Goal: Check status: Check status

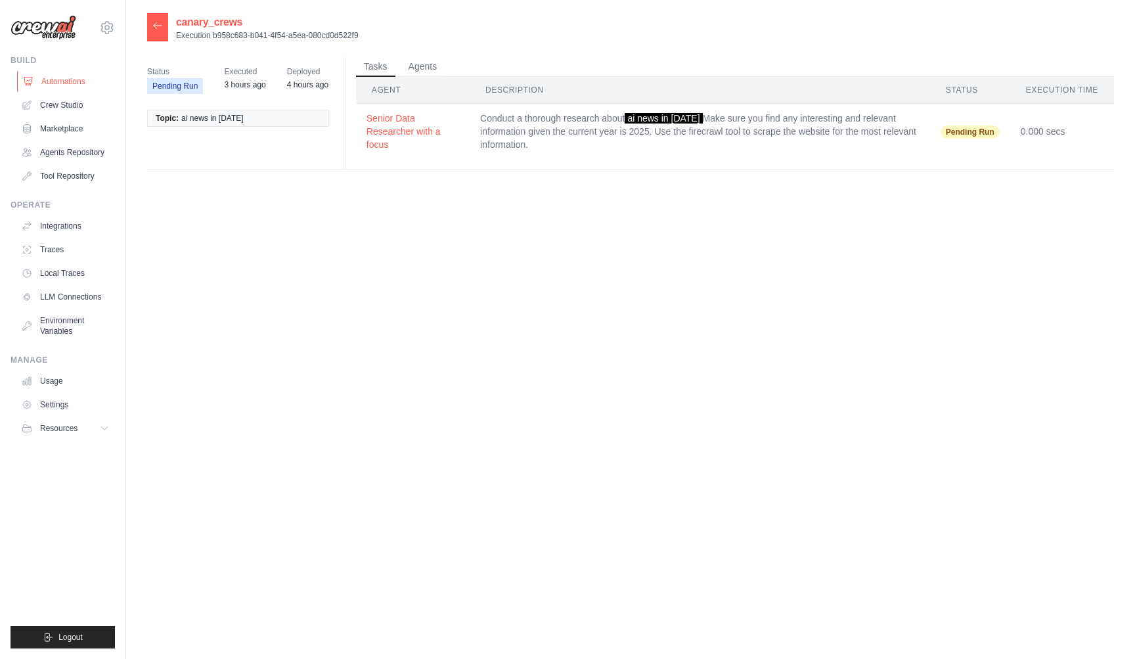
click at [86, 77] on link "Automations" at bounding box center [66, 81] width 99 height 21
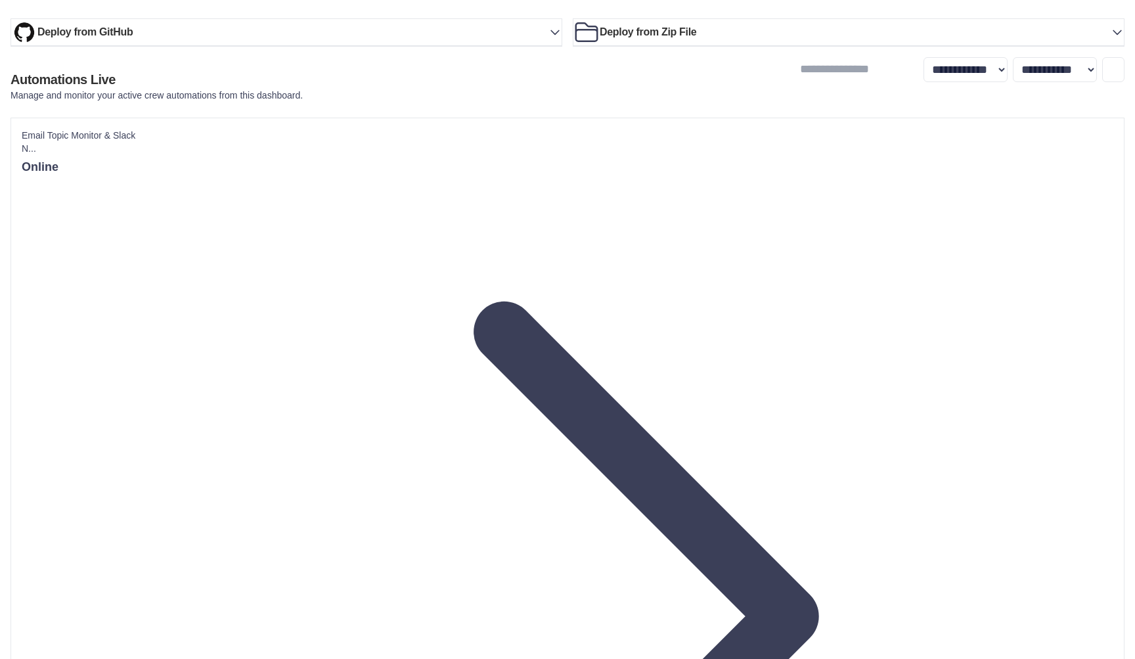
click at [0, 0] on link "Crew Studio" at bounding box center [0, 0] width 0 height 0
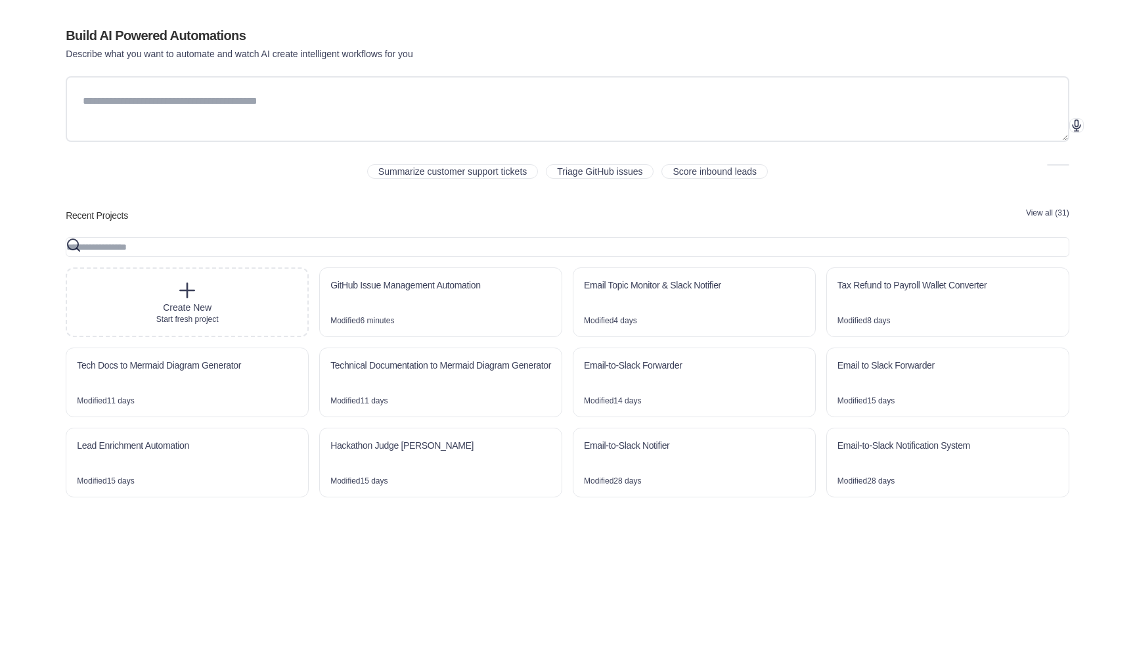
click at [0, 0] on link "Automations" at bounding box center [0, 0] width 0 height 0
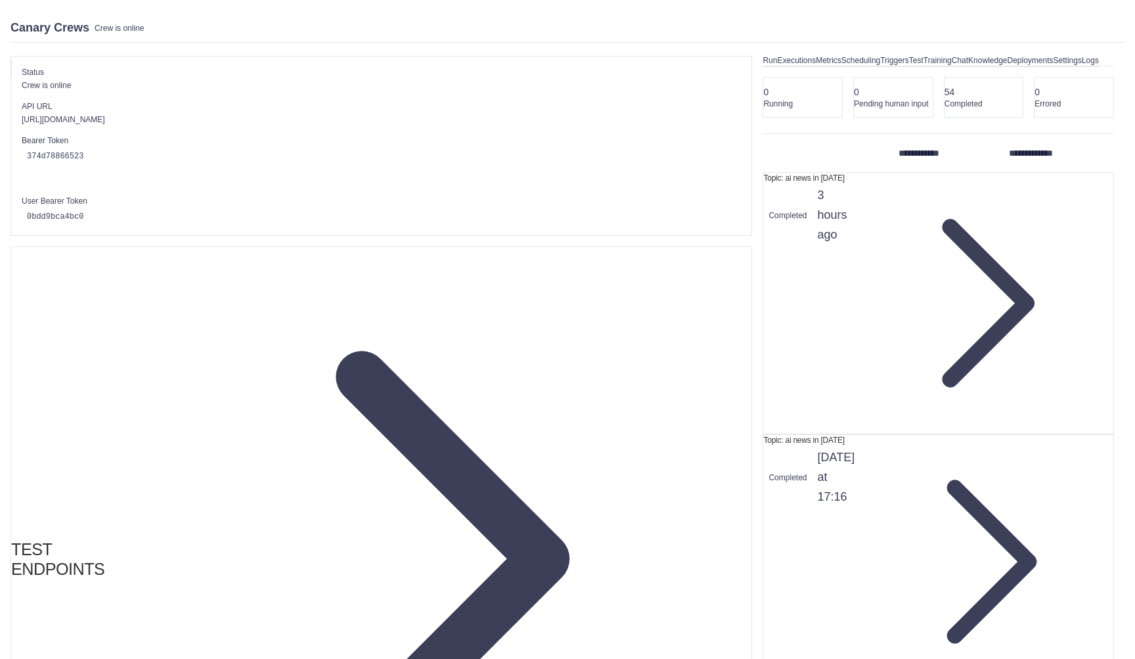
click at [762, 67] on link "Run" at bounding box center [769, 61] width 14 height 12
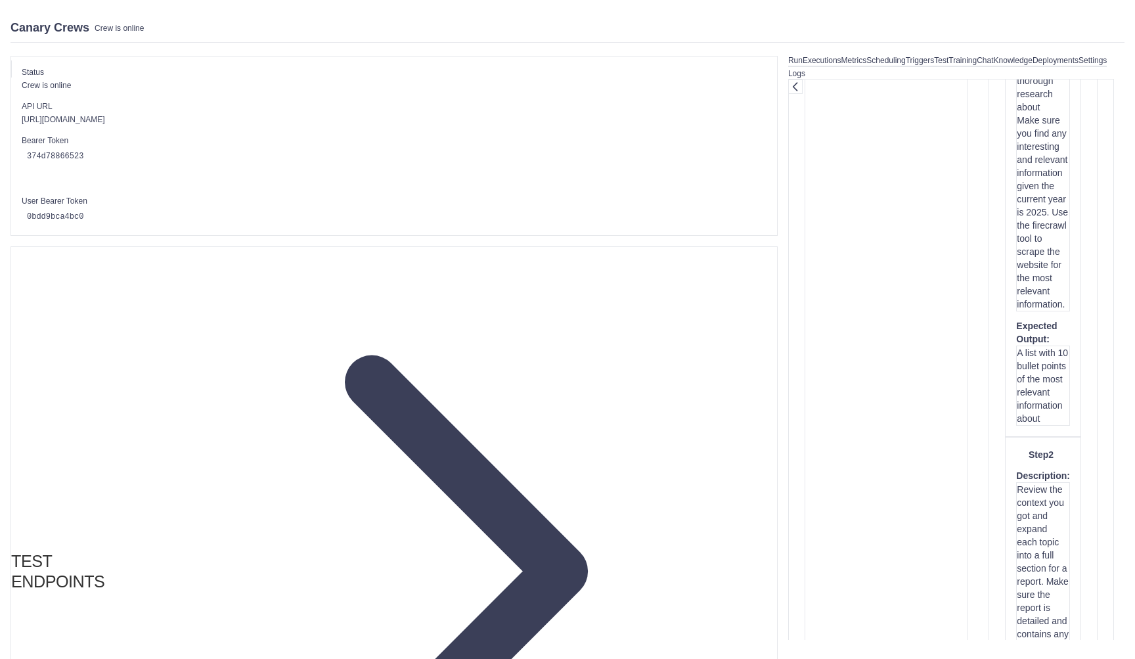
type input "**********"
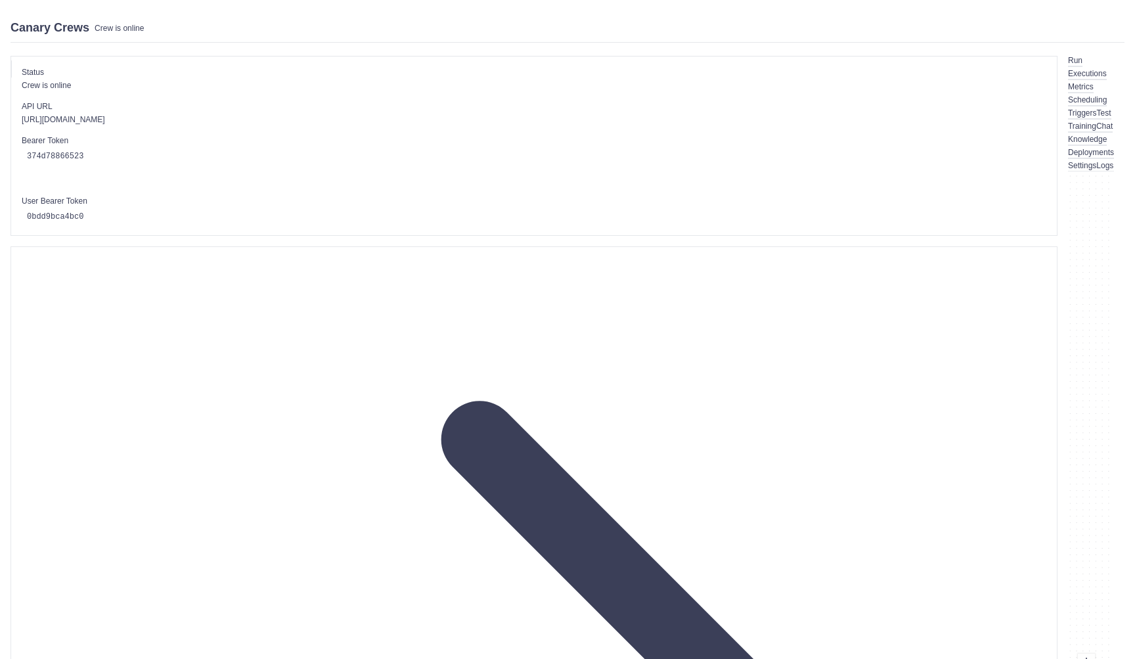
click at [0, 0] on link "Traces" at bounding box center [0, 0] width 0 height 0
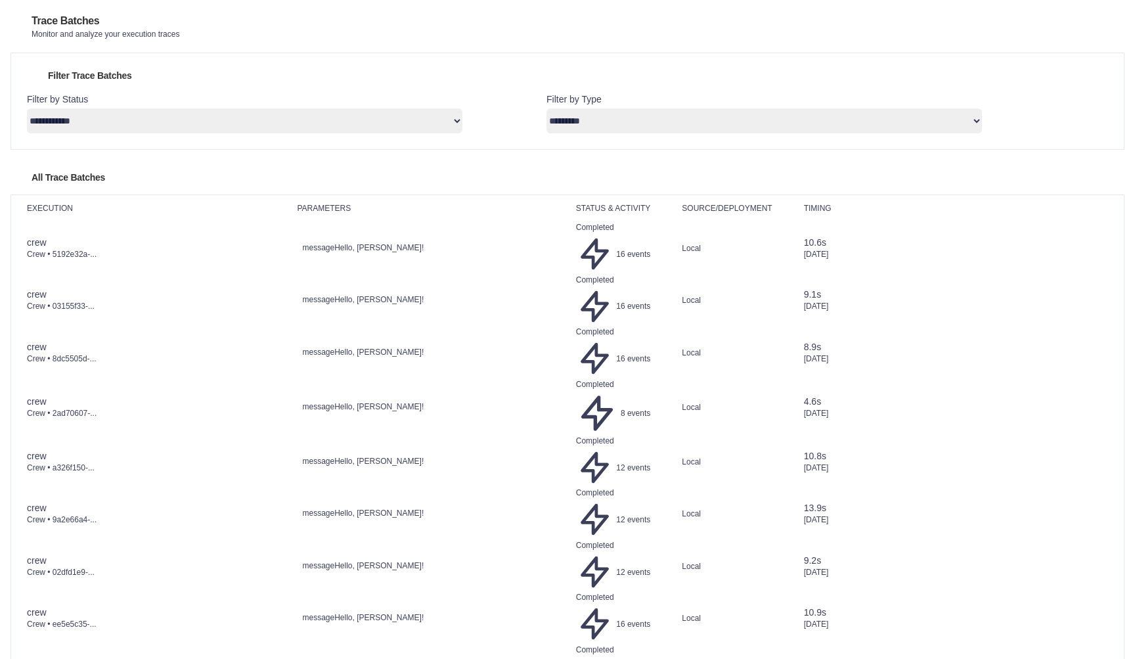
click at [0, 0] on link "Automations" at bounding box center [0, 0] width 0 height 0
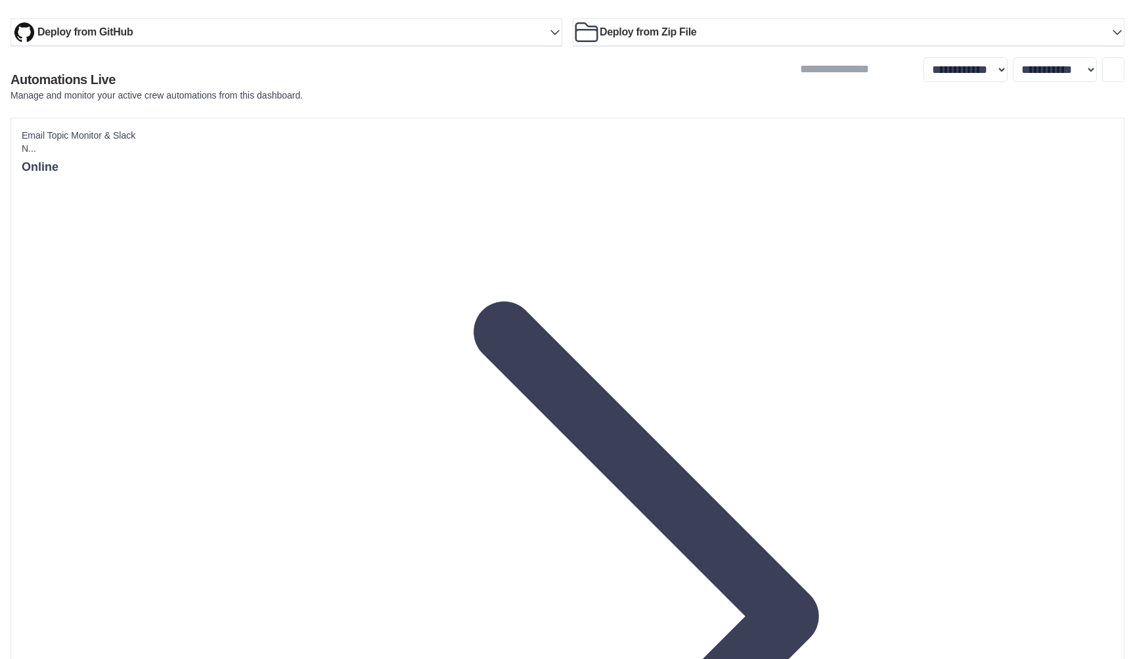
click at [0, 0] on link "Crew Studio" at bounding box center [0, 0] width 0 height 0
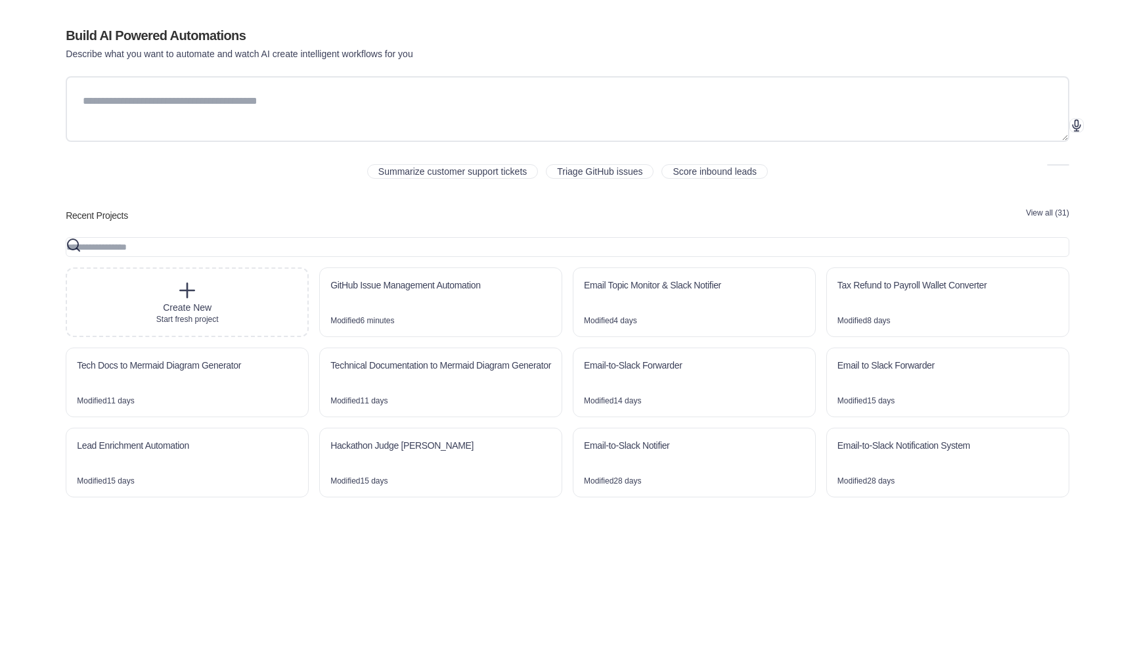
click at [0, 0] on link "Traces" at bounding box center [0, 0] width 0 height 0
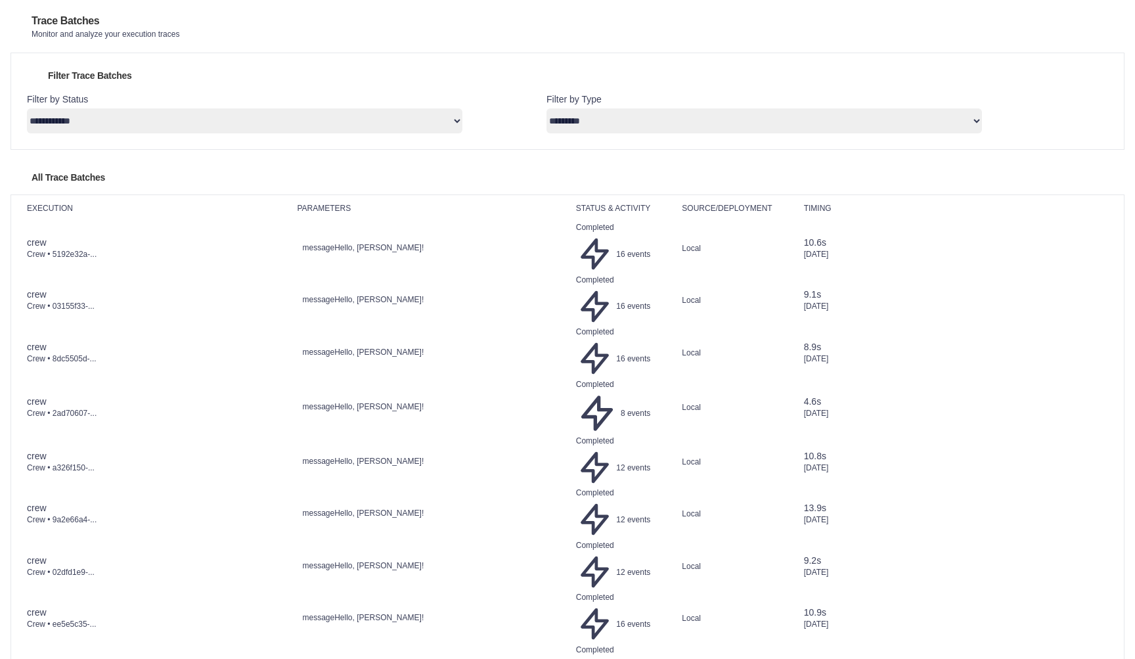
click at [0, 0] on link "Automations" at bounding box center [0, 0] width 0 height 0
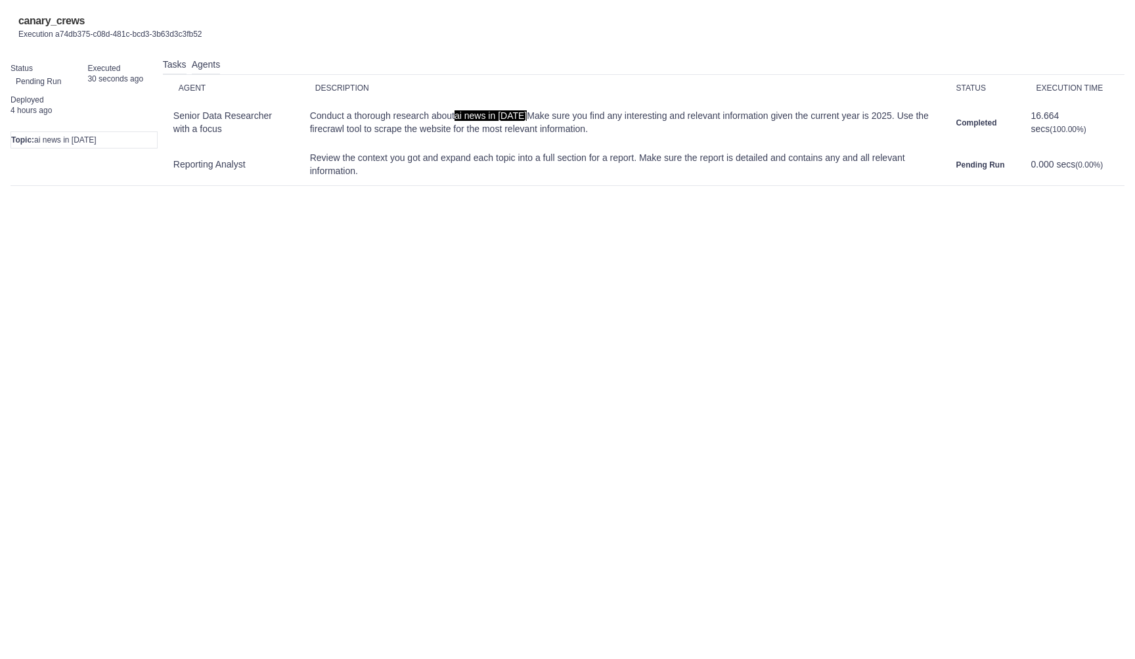
click at [11, 30] on icon at bounding box center [11, 30] width 0 height 0
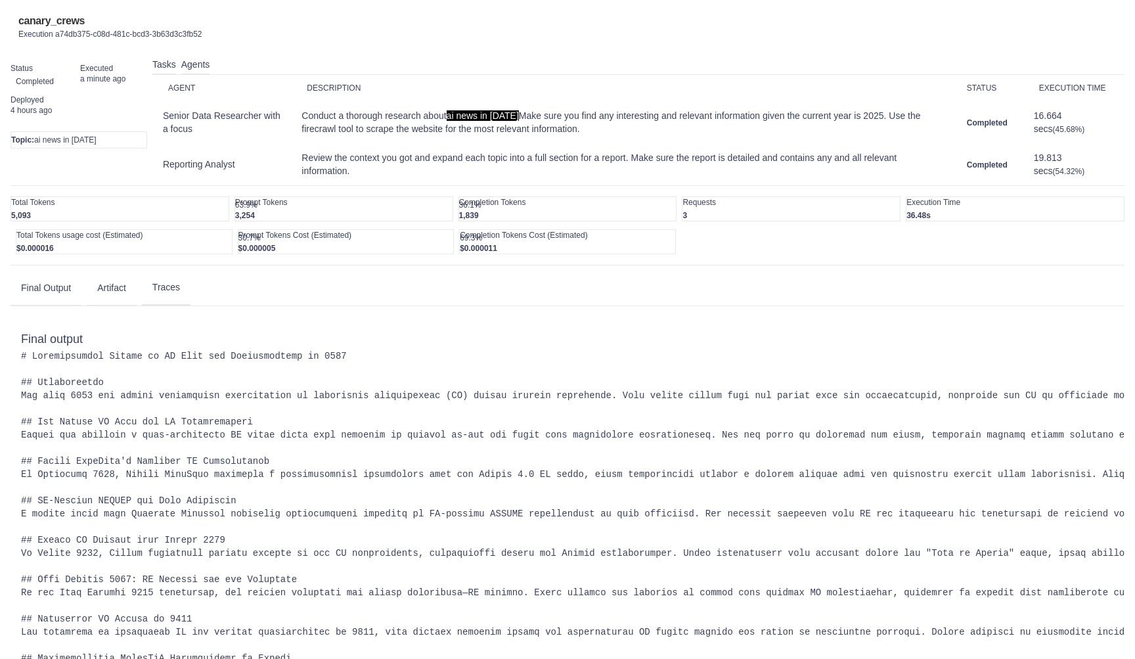
click at [190, 305] on button "Traces" at bounding box center [166, 287] width 49 height 35
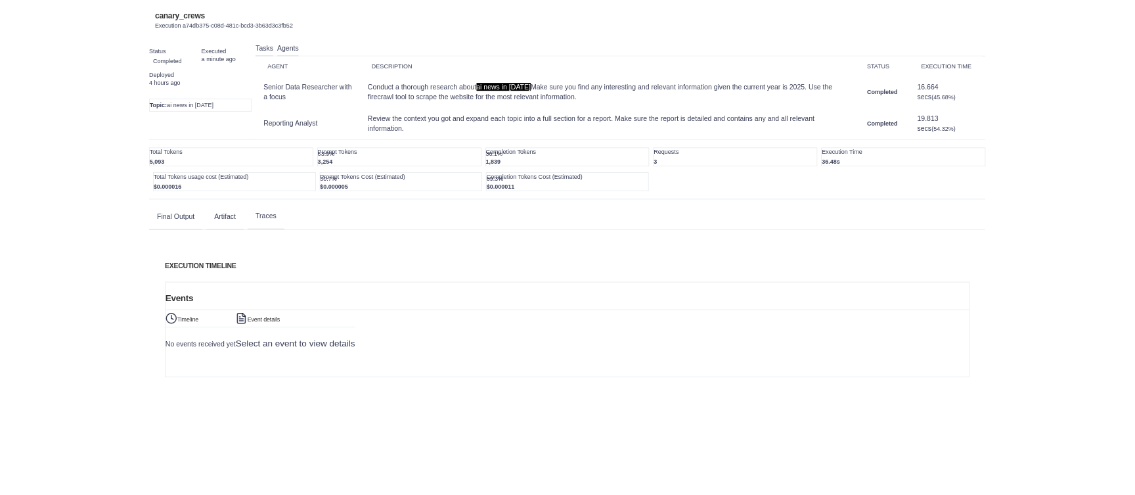
scroll to position [230, 0]
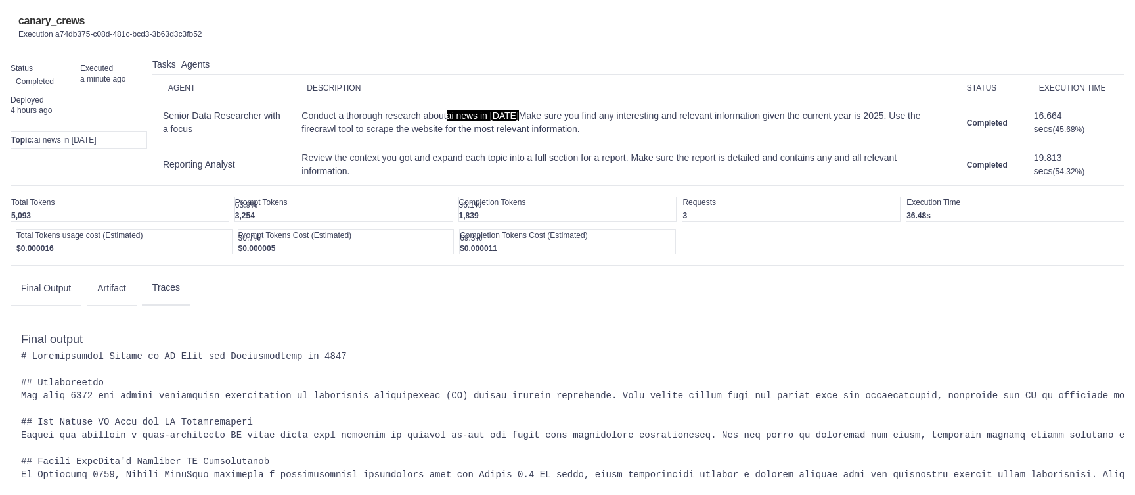
click at [190, 305] on button "Traces" at bounding box center [166, 287] width 49 height 35
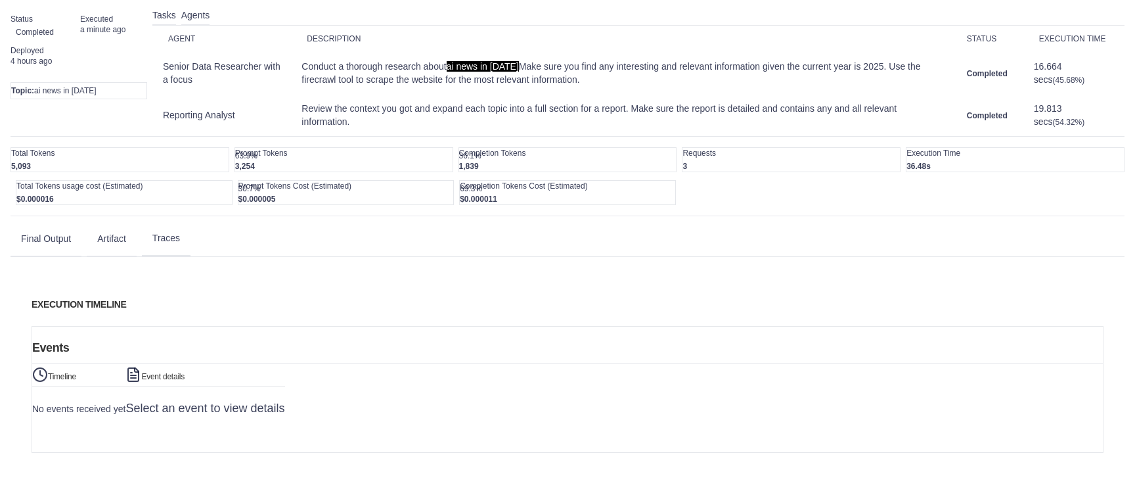
scroll to position [150, 0]
click at [0, 0] on link "Traces" at bounding box center [0, 0] width 0 height 0
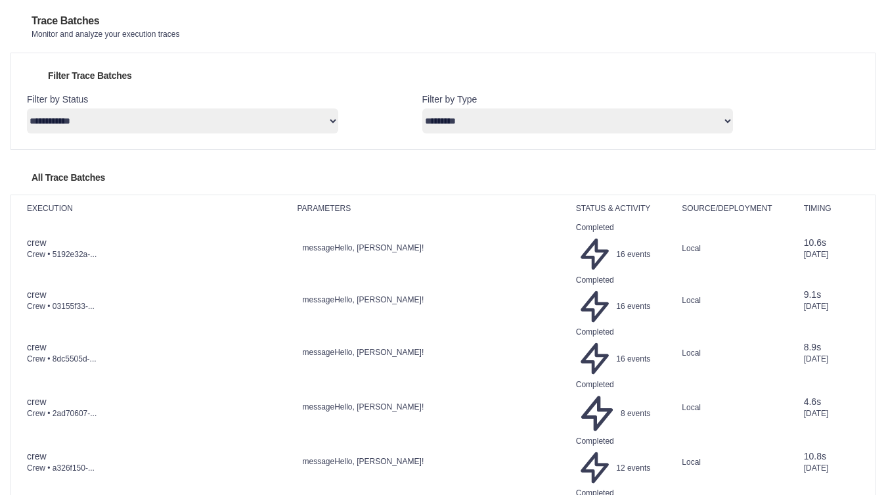
click at [0, 0] on link "LLM Connections" at bounding box center [0, 0] width 0 height 0
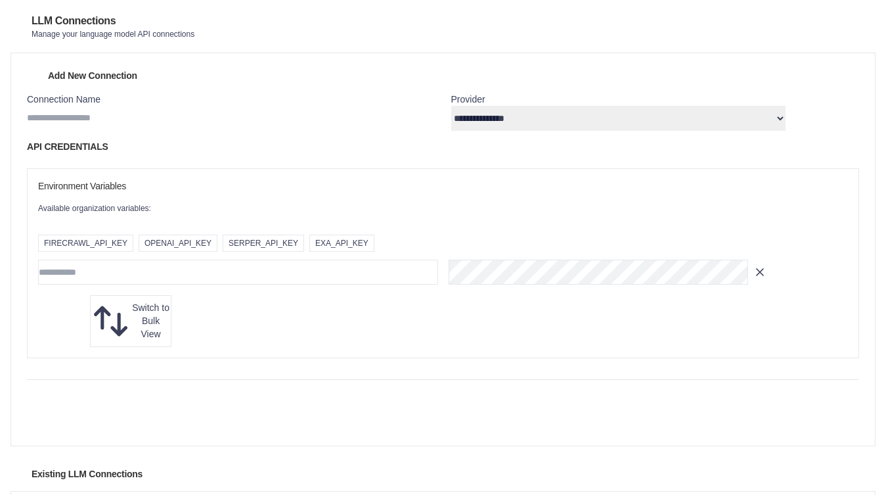
click at [0, 0] on link "Traces" at bounding box center [0, 0] width 0 height 0
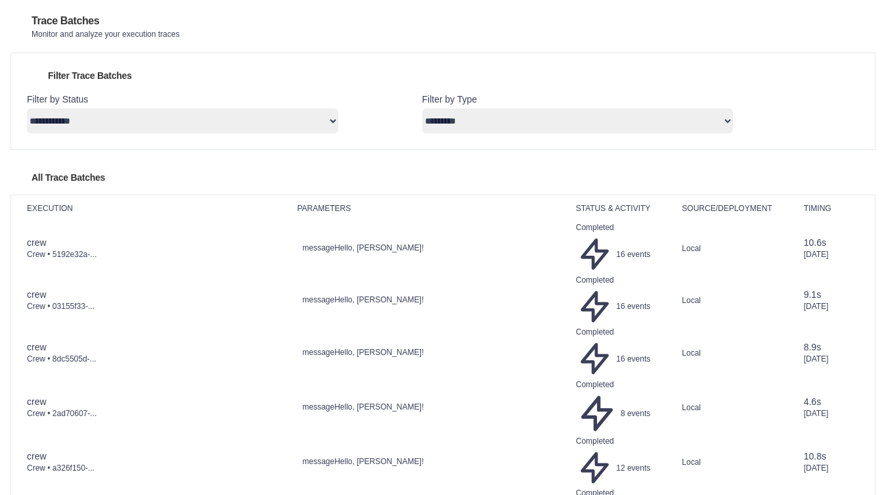
click at [0, 0] on link "LLM Connections" at bounding box center [0, 0] width 0 height 0
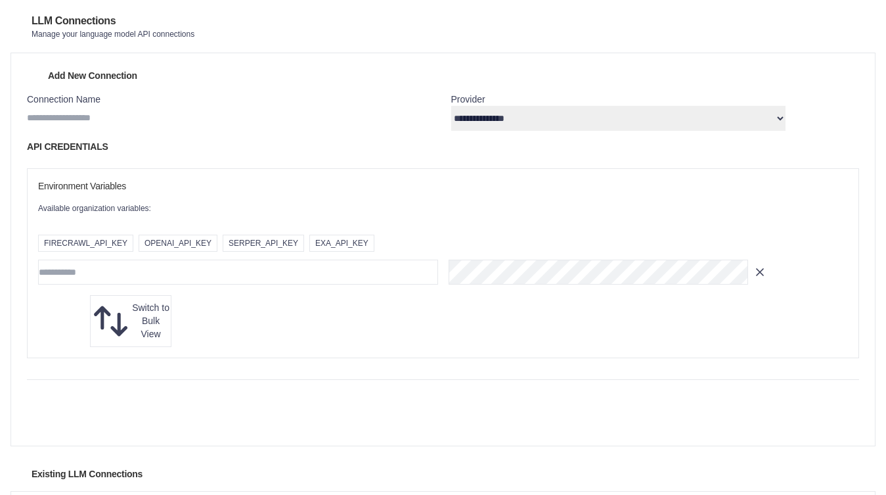
click at [0, 0] on link "Traces" at bounding box center [0, 0] width 0 height 0
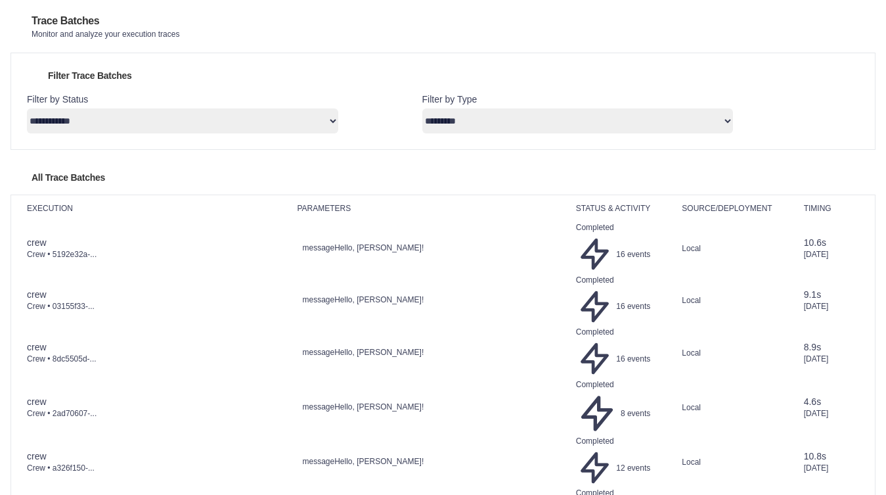
click at [0, 0] on link "Traces Old" at bounding box center [0, 0] width 0 height 0
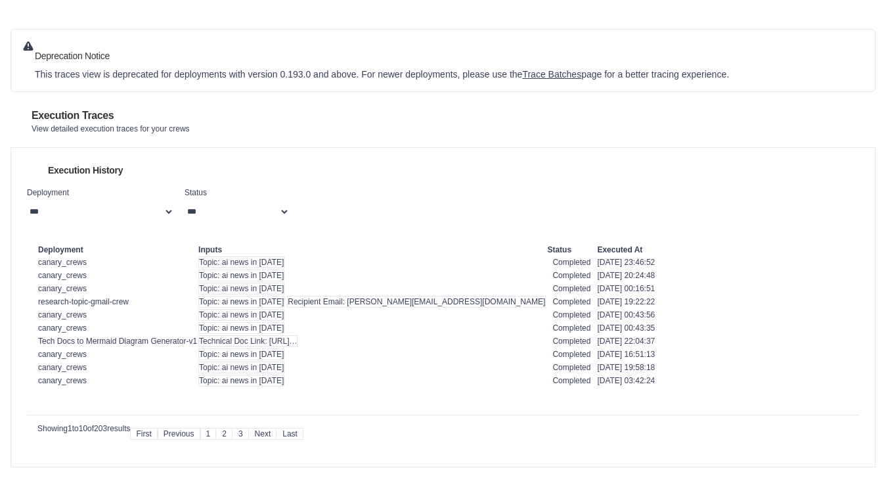
click at [0, 0] on link "Traces" at bounding box center [0, 0] width 0 height 0
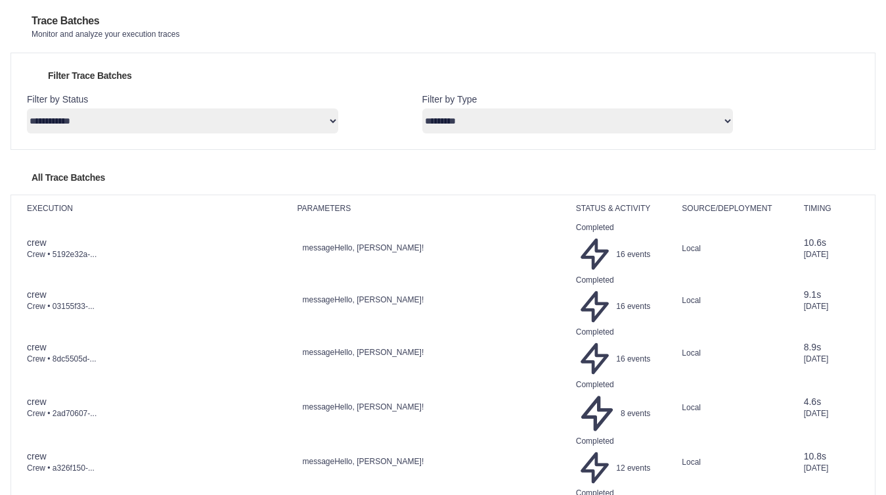
click at [0, 0] on link "Automations" at bounding box center [0, 0] width 0 height 0
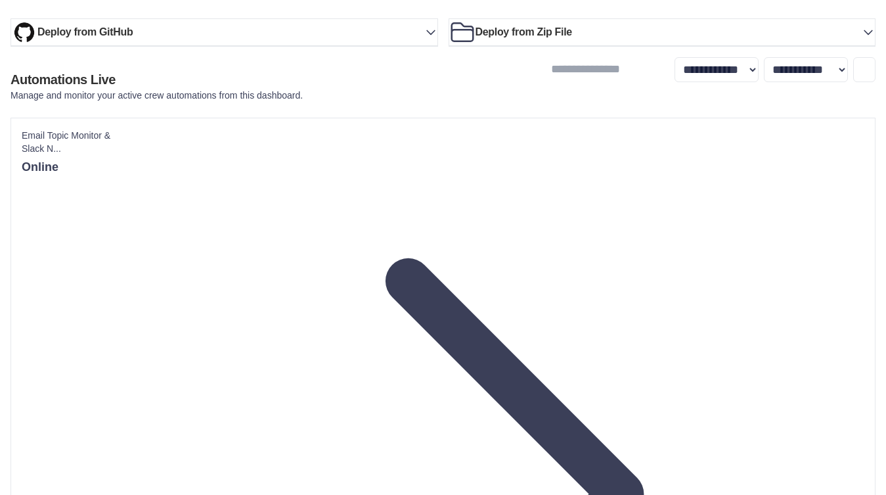
click at [0, 0] on link "Crew Studio" at bounding box center [0, 0] width 0 height 0
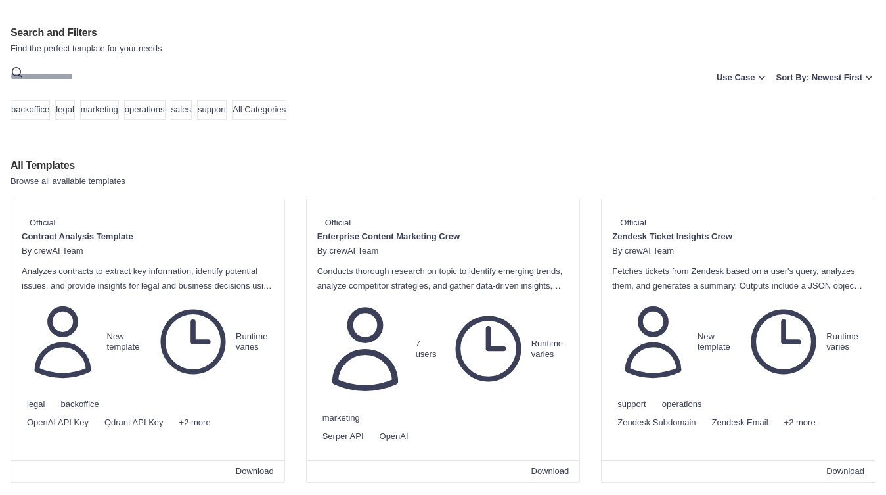
click at [0, 0] on link "Integrations" at bounding box center [0, 0] width 0 height 0
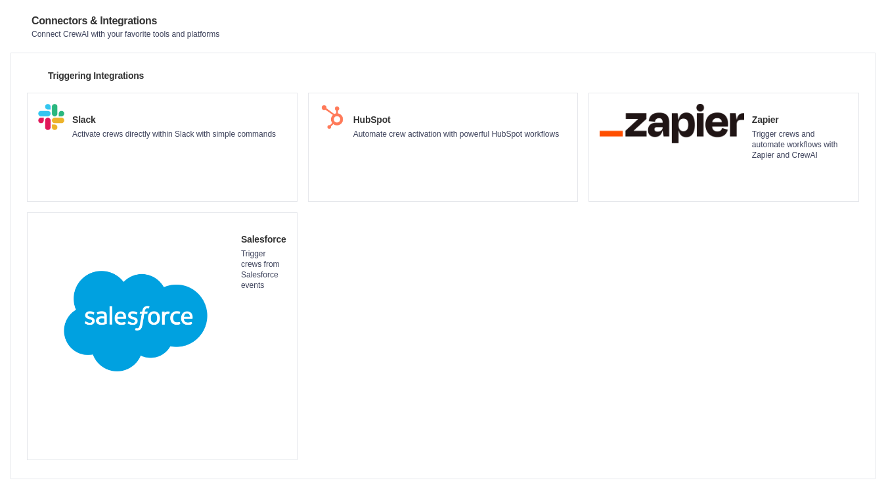
click at [0, 0] on link "Traces Old" at bounding box center [0, 0] width 0 height 0
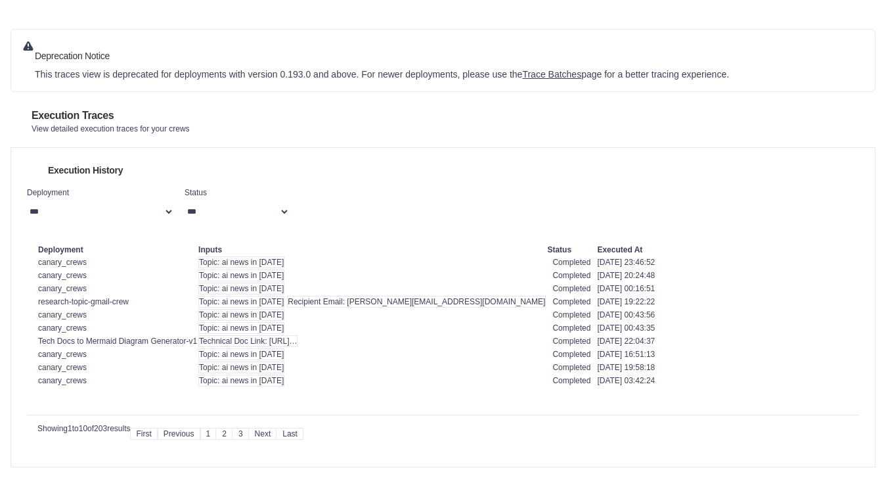
click at [0, 0] on link "Automations" at bounding box center [0, 0] width 0 height 0
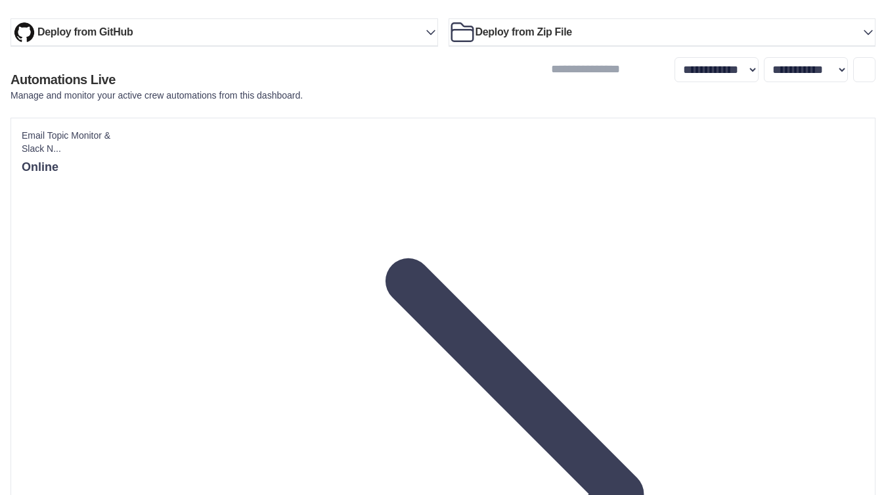
click at [0, 0] on link "Traces" at bounding box center [0, 0] width 0 height 0
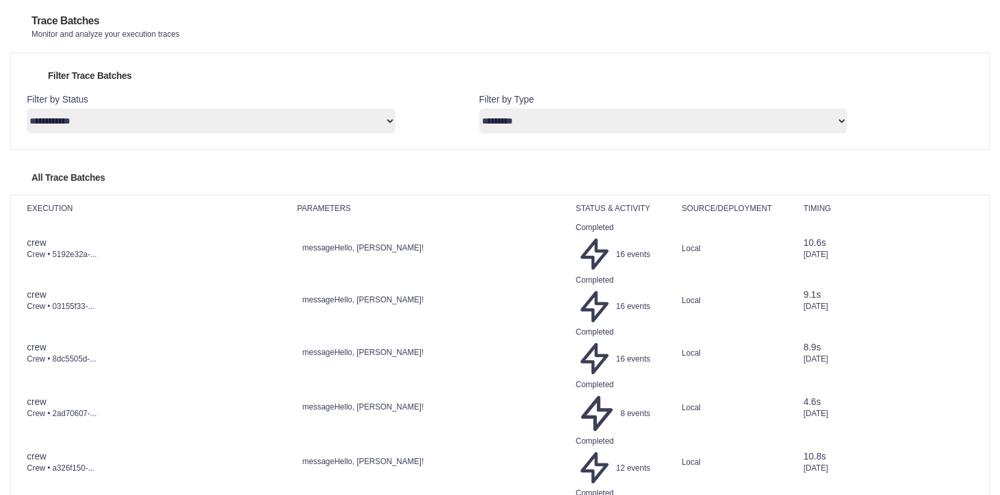
click at [0, 0] on link "LLM Connections" at bounding box center [0, 0] width 0 height 0
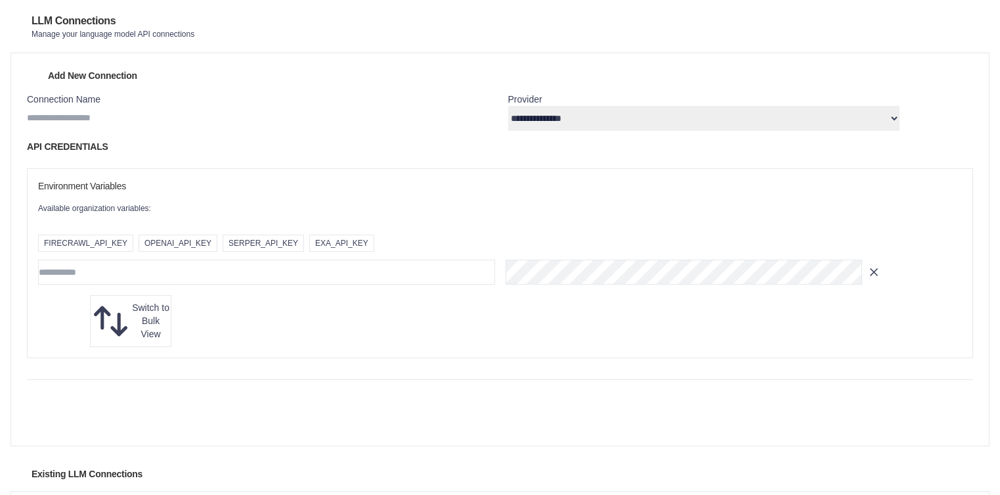
click at [0, 0] on link "Environment Variables" at bounding box center [0, 0] width 0 height 0
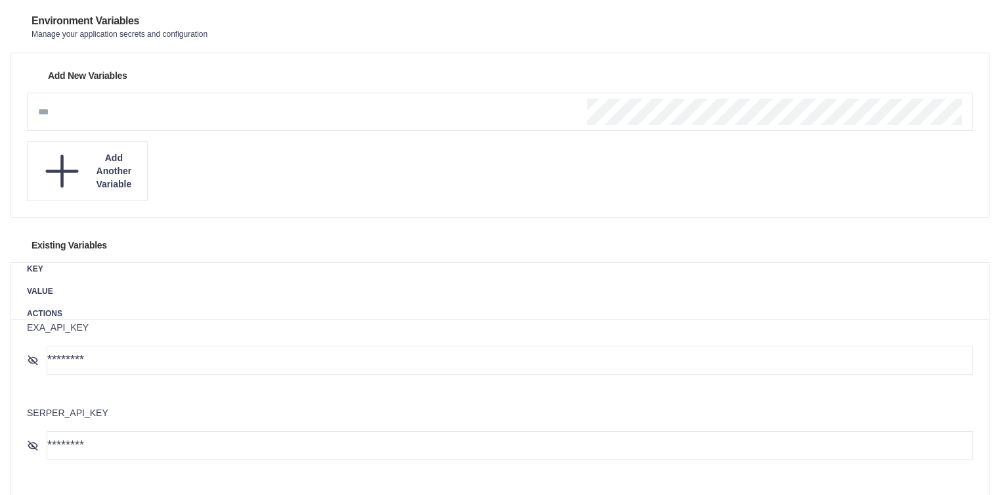
click at [0, 0] on link "Traces Old" at bounding box center [0, 0] width 0 height 0
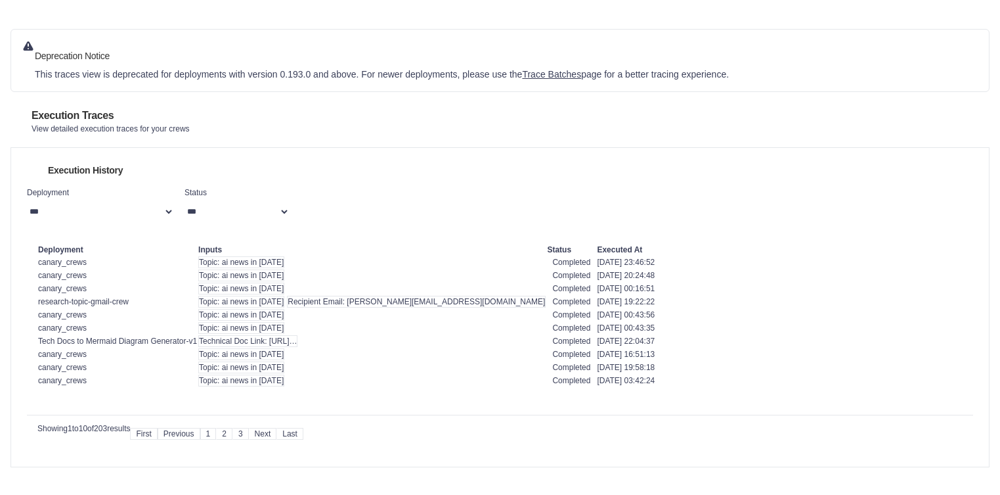
click at [0, 0] on link "LLM Connections" at bounding box center [0, 0] width 0 height 0
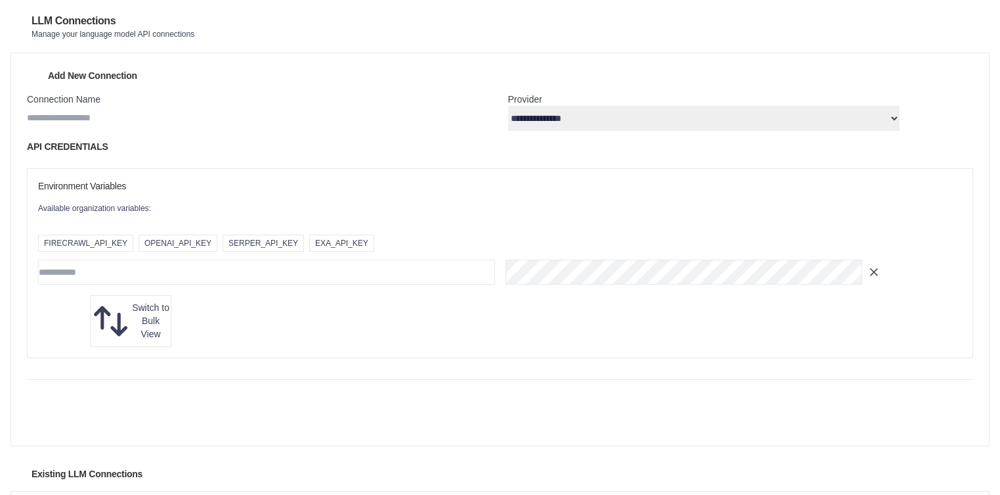
click at [0, 0] on link "Traces" at bounding box center [0, 0] width 0 height 0
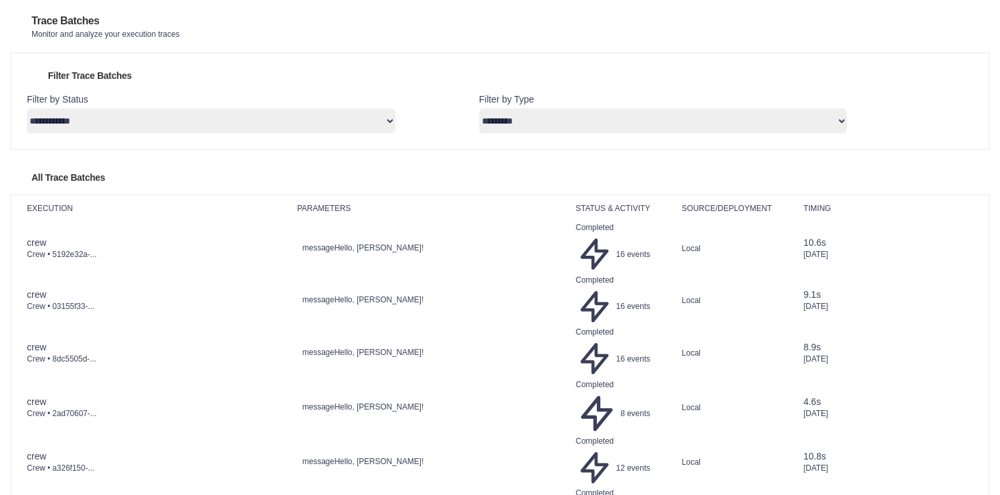
click at [0, 0] on link "Tool Repository" at bounding box center [0, 0] width 0 height 0
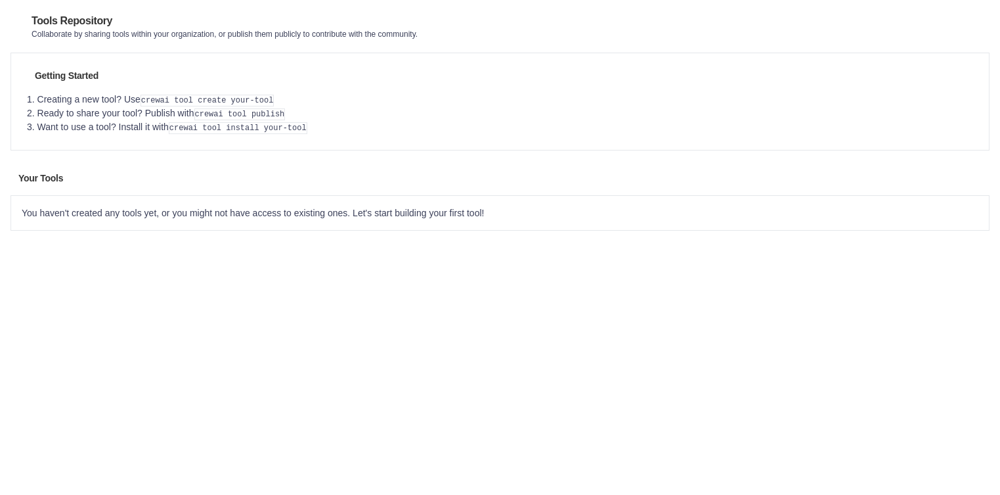
click at [0, 0] on link "Agents Repository" at bounding box center [0, 0] width 0 height 0
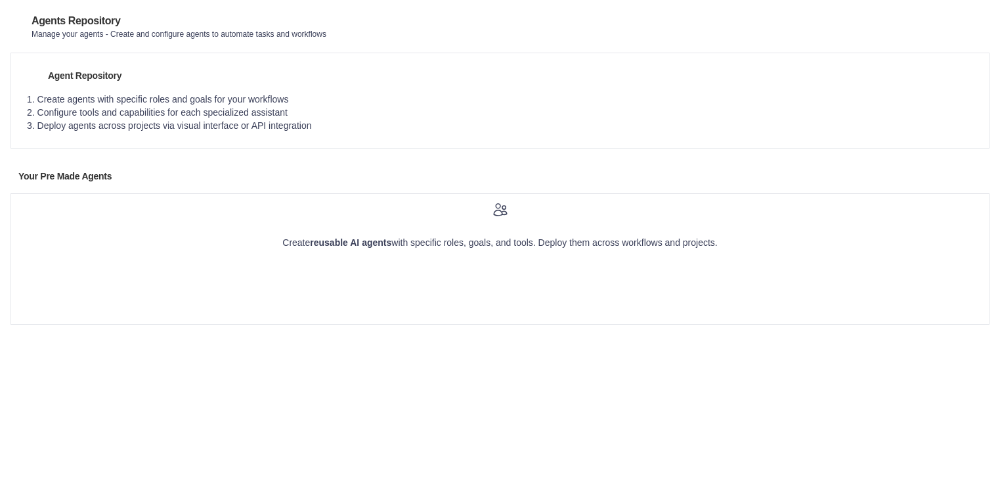
click at [0, 0] on link "Automations" at bounding box center [0, 0] width 0 height 0
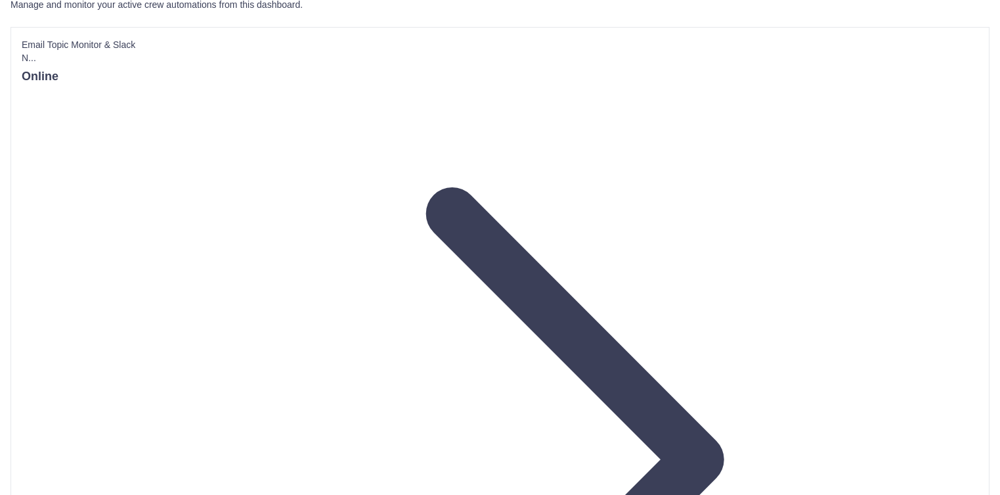
scroll to position [194, 0]
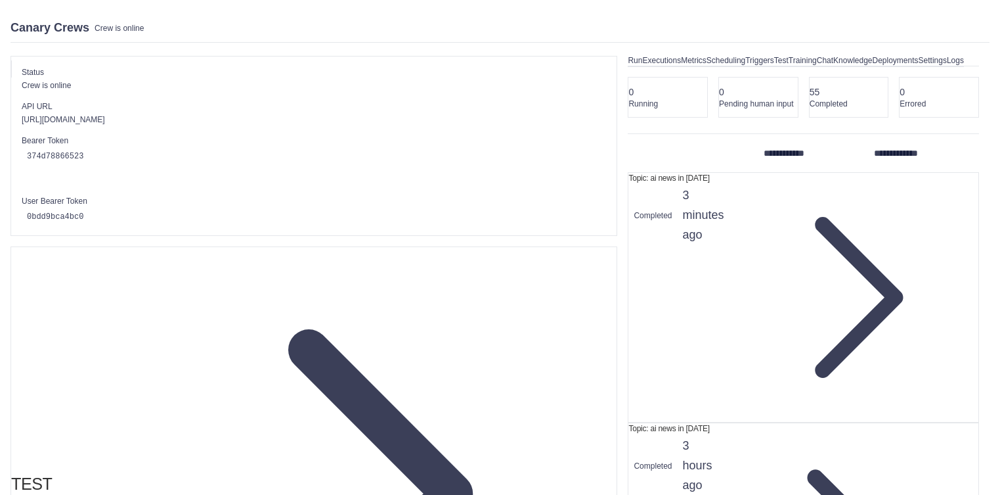
click at [278, 123] on div "https://canary-crews-75c864f0-5866-4f88-9108-46a85d-8706c799.crewai.com" at bounding box center [314, 119] width 584 height 11
click at [105, 119] on icon at bounding box center [105, 119] width 0 height 0
click at [233, 150] on div "374d78866523" at bounding box center [314, 156] width 584 height 16
click at [89, 156] on icon at bounding box center [89, 156] width 0 height 0
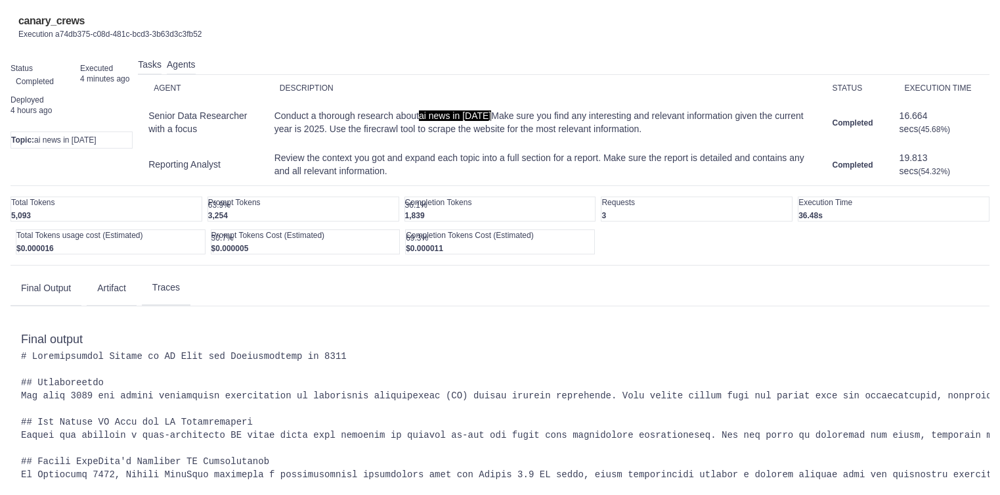
click at [190, 305] on button "Traces" at bounding box center [166, 287] width 49 height 35
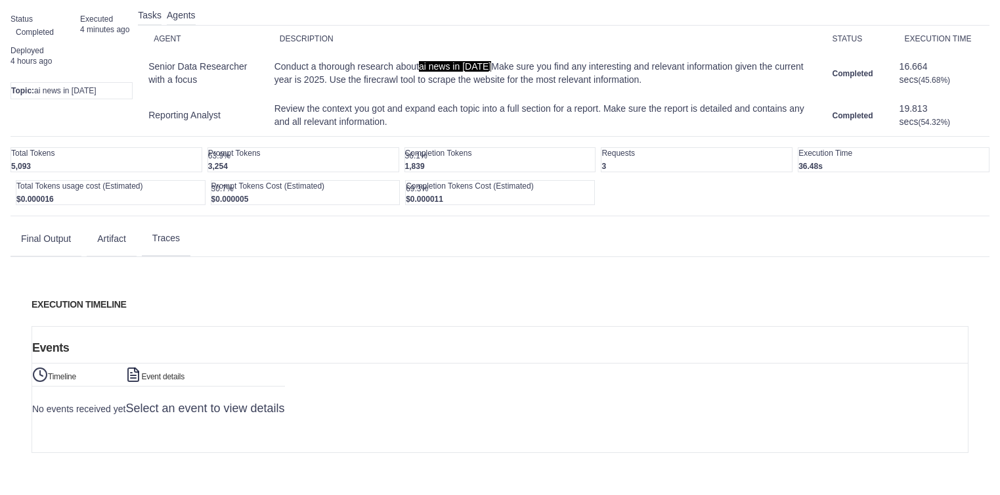
scroll to position [146, 0]
click at [0, 0] on link "Traces" at bounding box center [0, 0] width 0 height 0
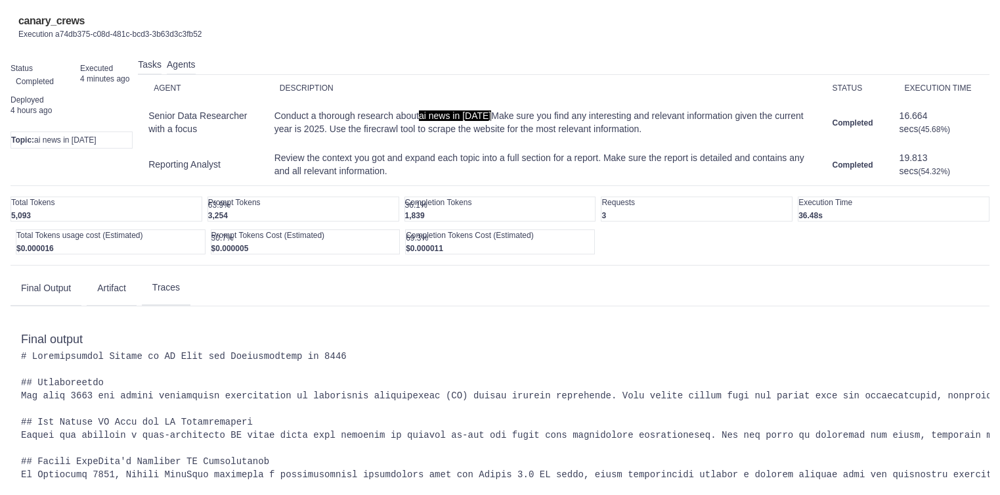
click at [190, 305] on button "Traces" at bounding box center [166, 287] width 49 height 35
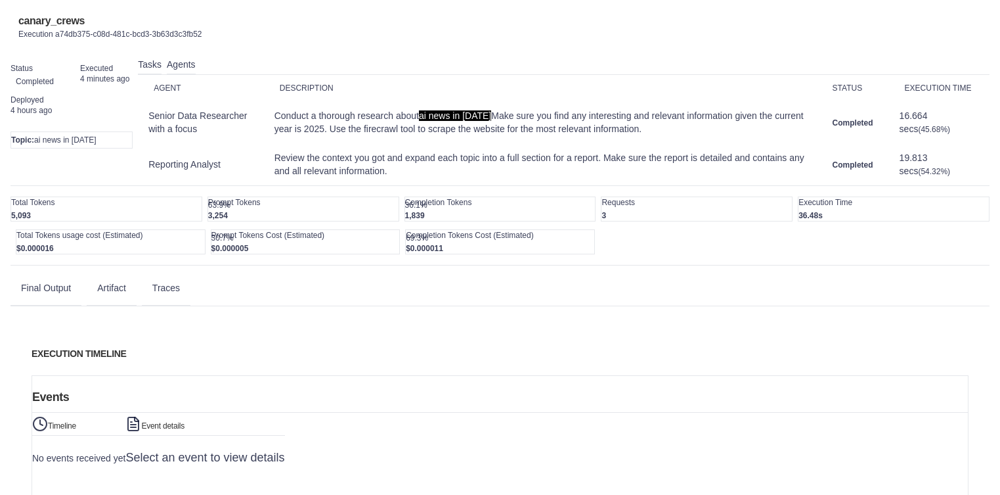
click at [0, 0] on icon at bounding box center [0, 0] width 0 height 0
click at [0, 0] on button "Logout" at bounding box center [0, 0] width 0 height 0
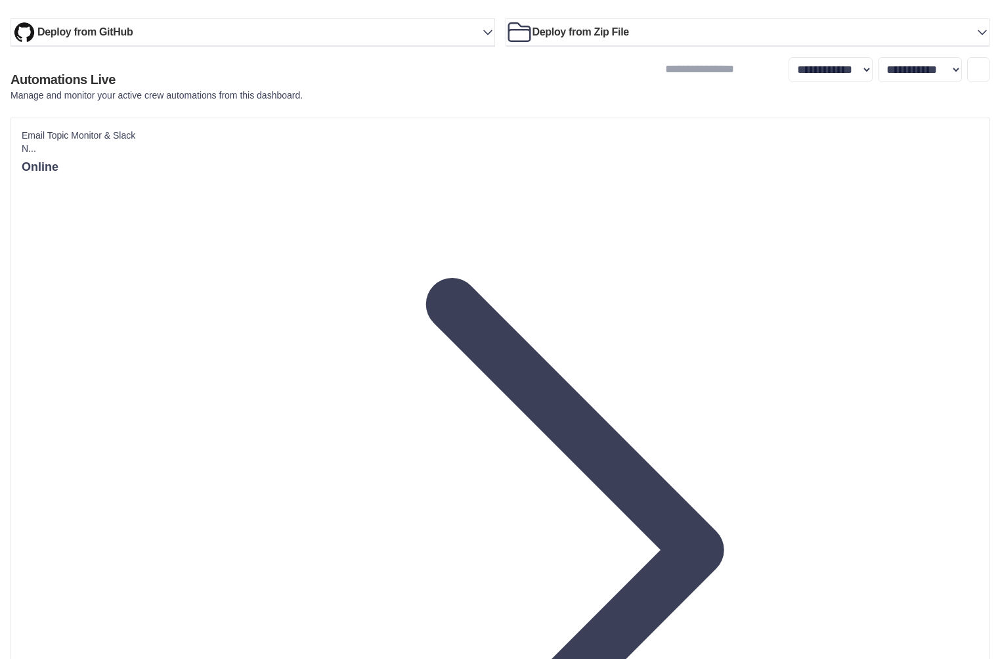
click at [0, 0] on ul "Integrations Traces Old Traces LLM Connections Environment Variables" at bounding box center [0, 0] width 0 height 0
click at [0, 0] on link "Traces" at bounding box center [0, 0] width 0 height 0
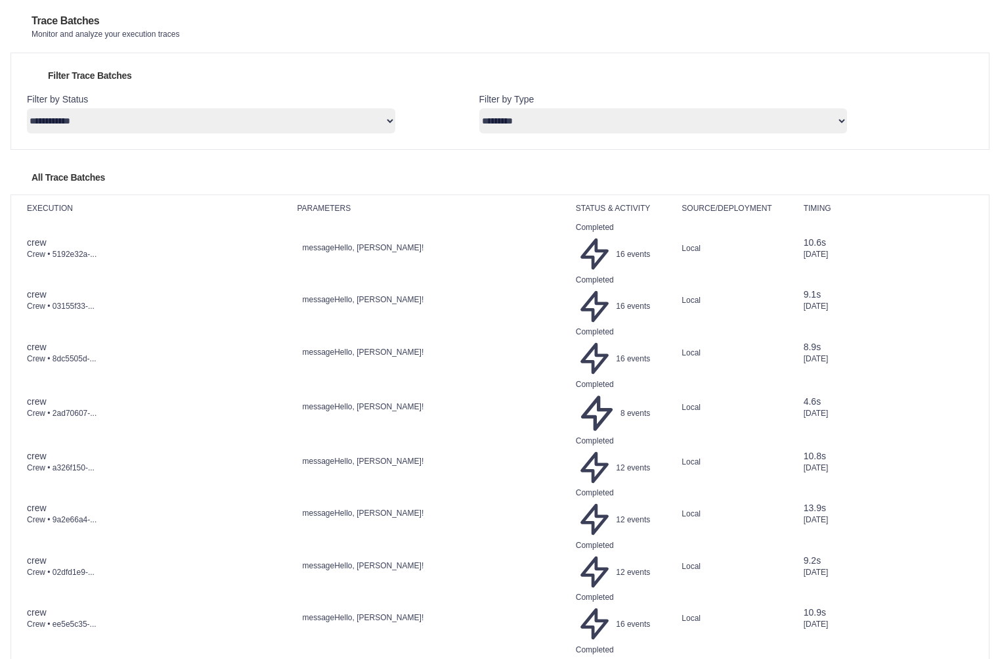
click at [0, 0] on link "Automations" at bounding box center [0, 0] width 0 height 0
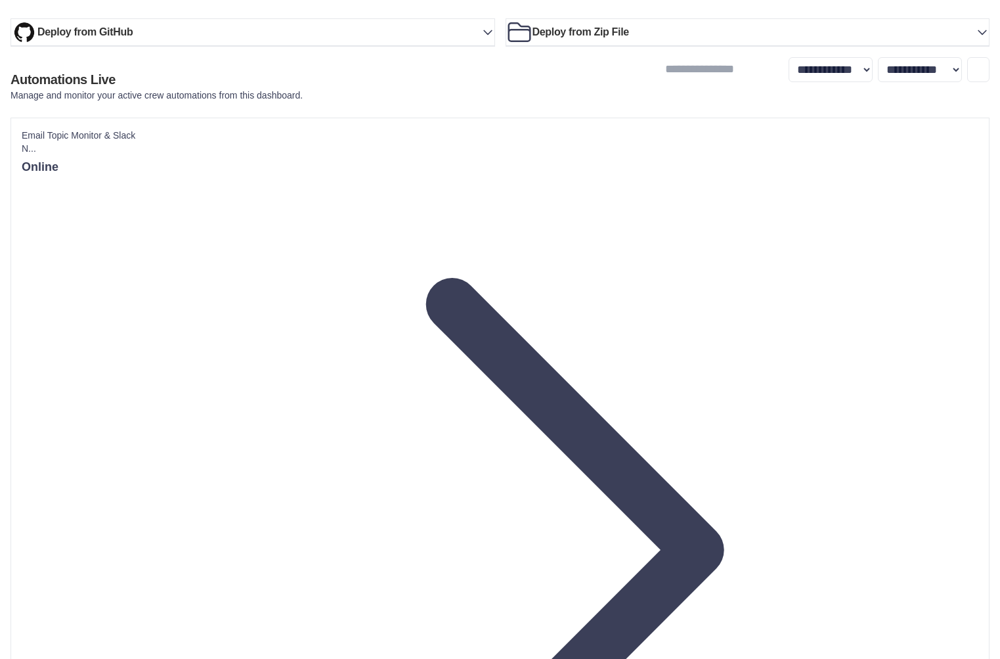
click at [0, 0] on link "Traces Old" at bounding box center [0, 0] width 0 height 0
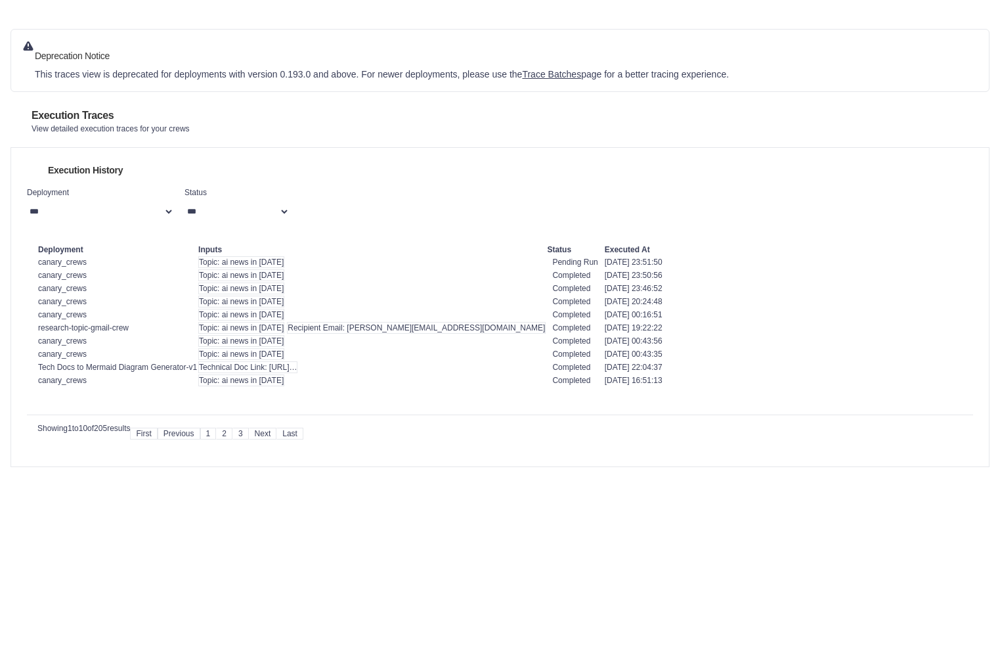
click at [0, 0] on link "Traces" at bounding box center [0, 0] width 0 height 0
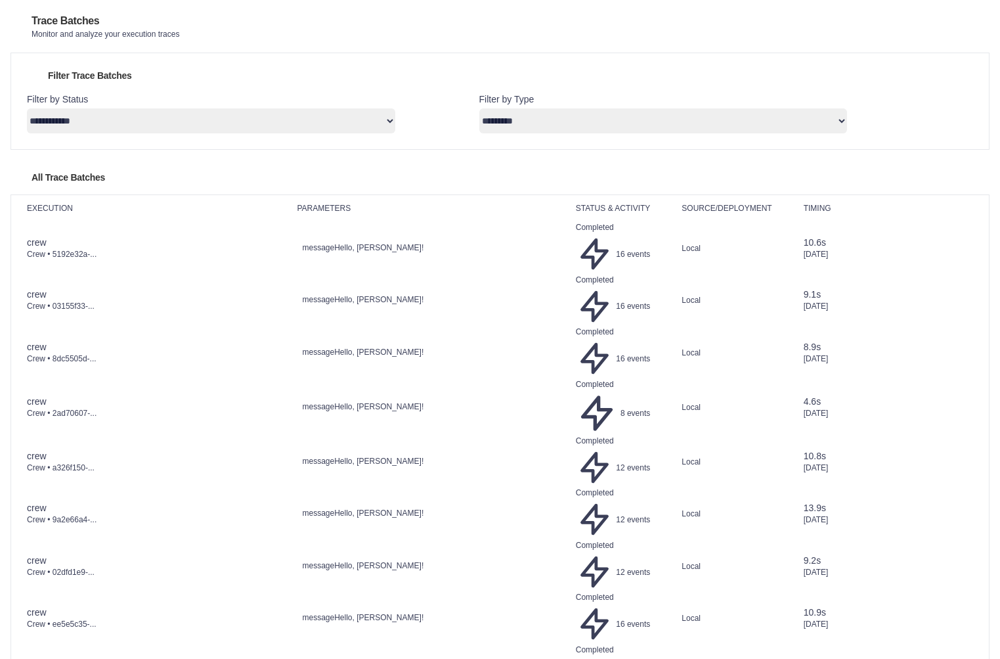
select select "********"
click at [946, 131] on input "******" at bounding box center [952, 122] width 42 height 24
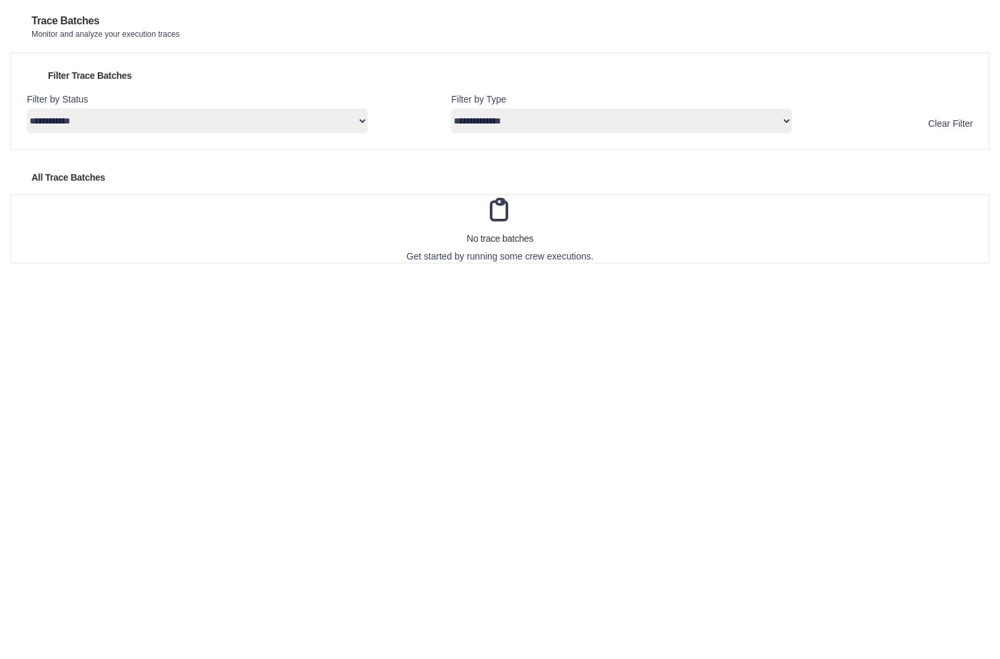
select select "*****"
click at [890, 131] on input "******" at bounding box center [897, 122] width 42 height 24
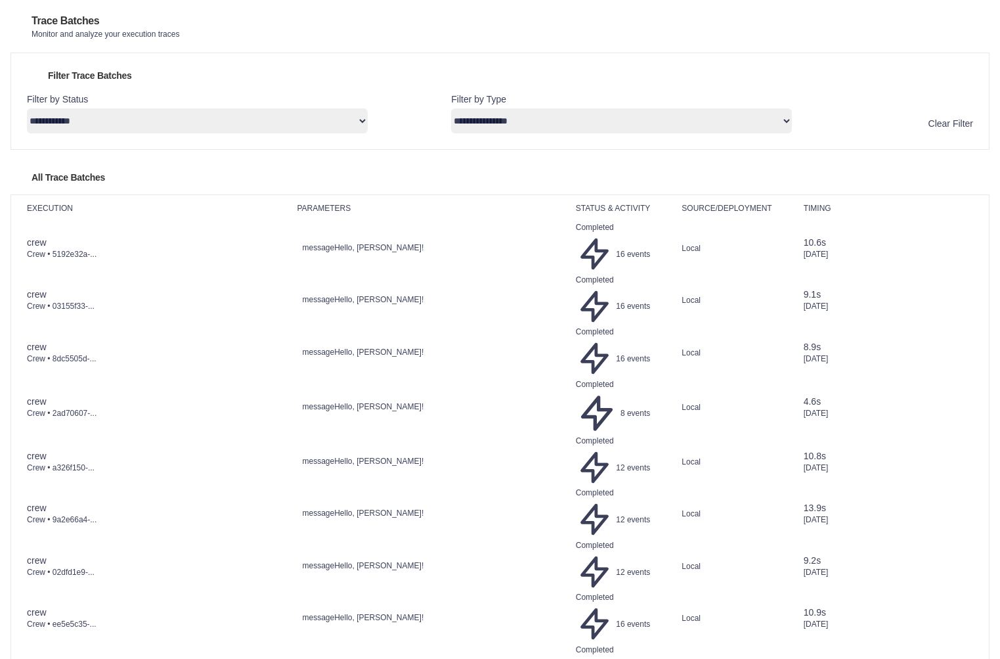
select select
click at [0, 0] on link "Automations" at bounding box center [0, 0] width 0 height 0
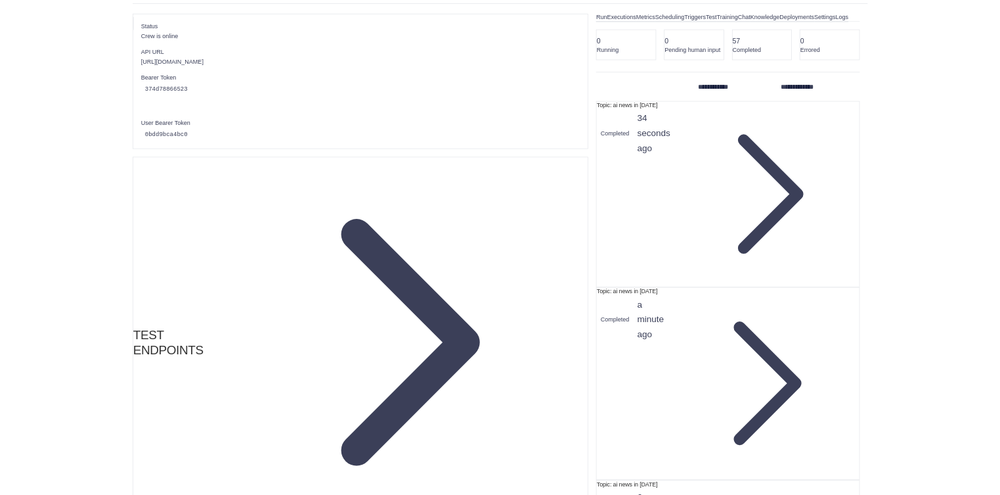
scroll to position [37, 0]
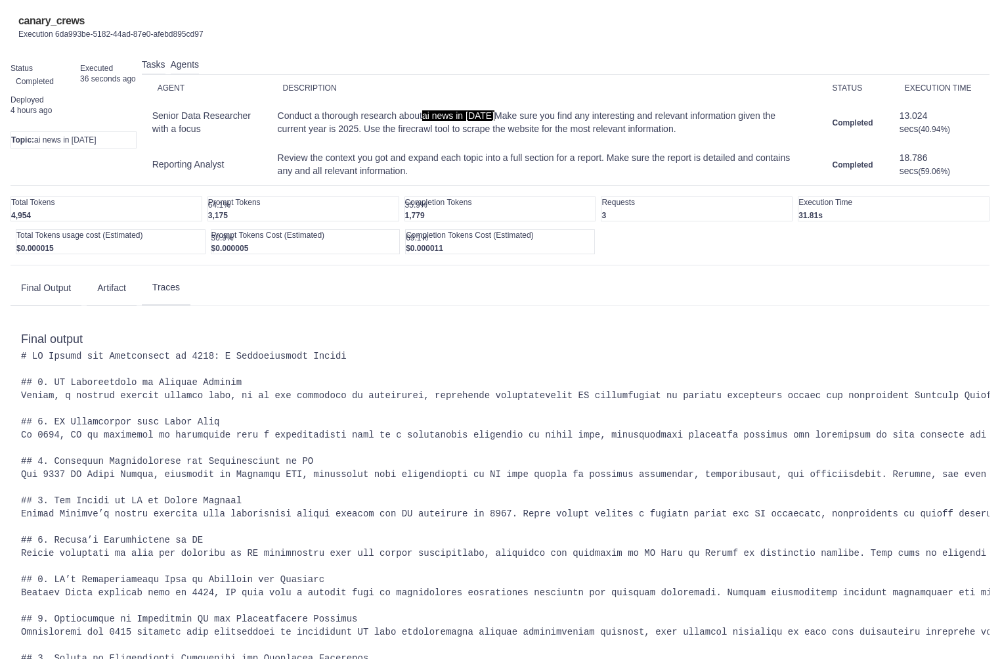
click at [190, 305] on button "Traces" at bounding box center [166, 287] width 49 height 35
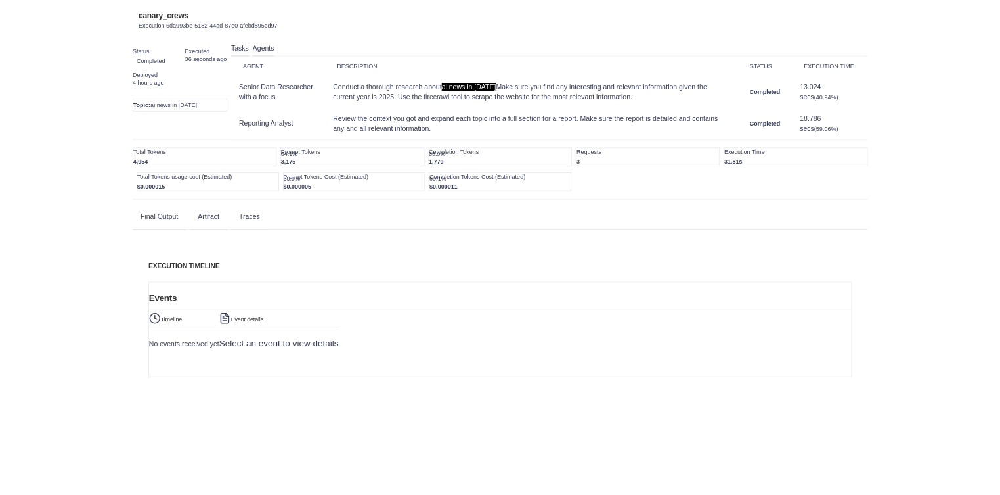
scroll to position [463, 0]
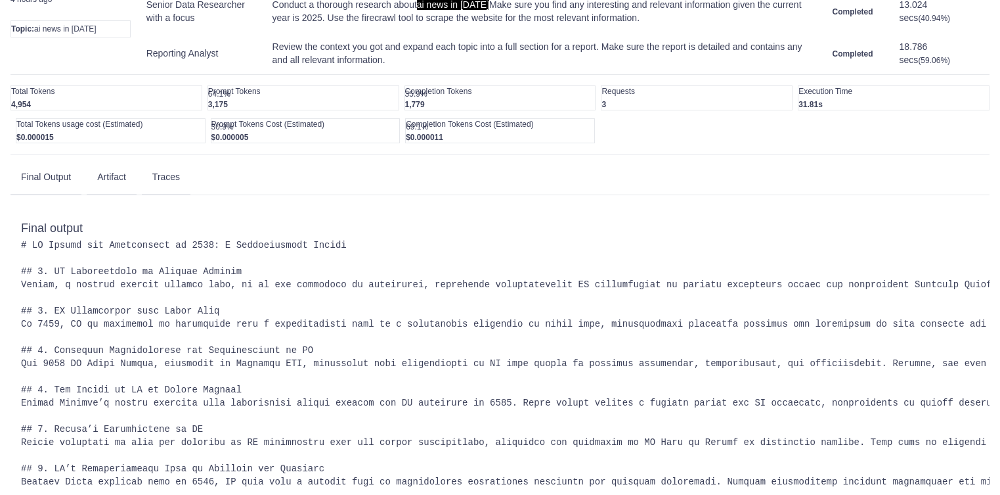
scroll to position [114, 0]
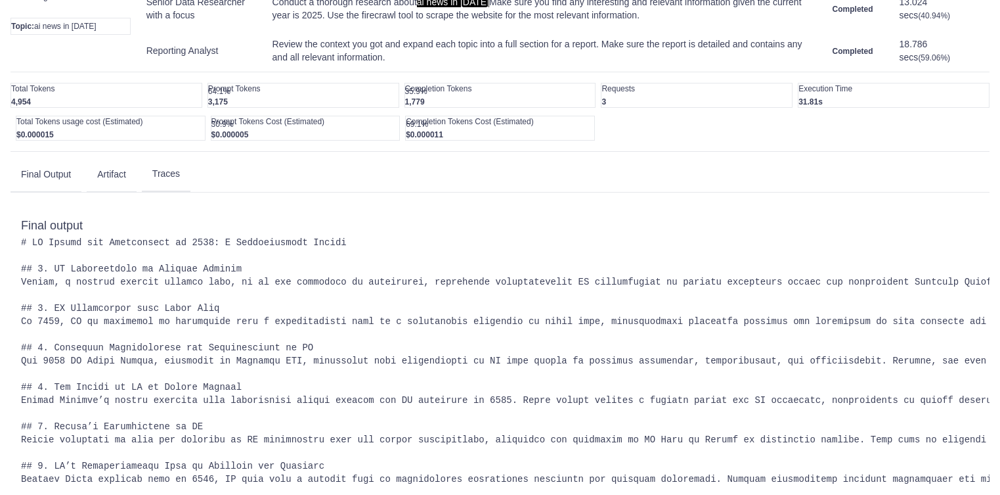
click at [190, 192] on button "Traces" at bounding box center [166, 173] width 49 height 35
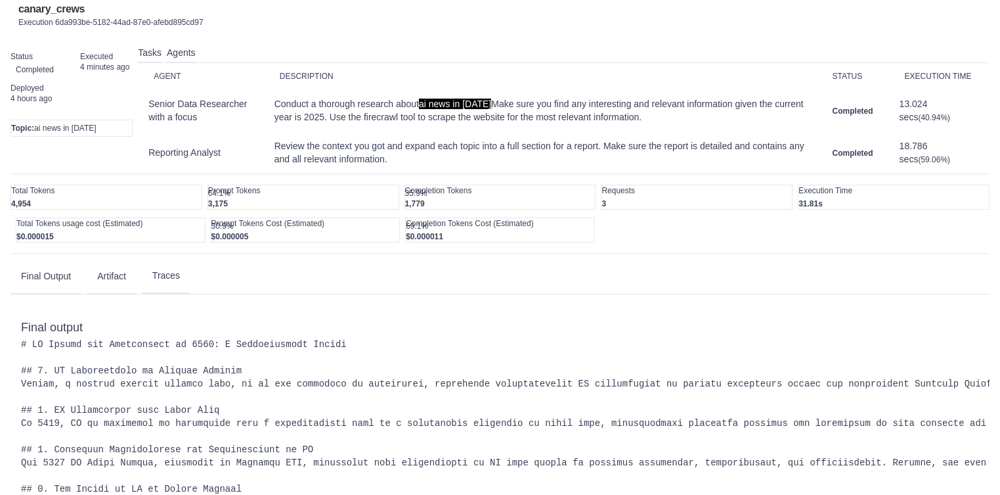
click at [190, 294] on button "Traces" at bounding box center [166, 275] width 49 height 35
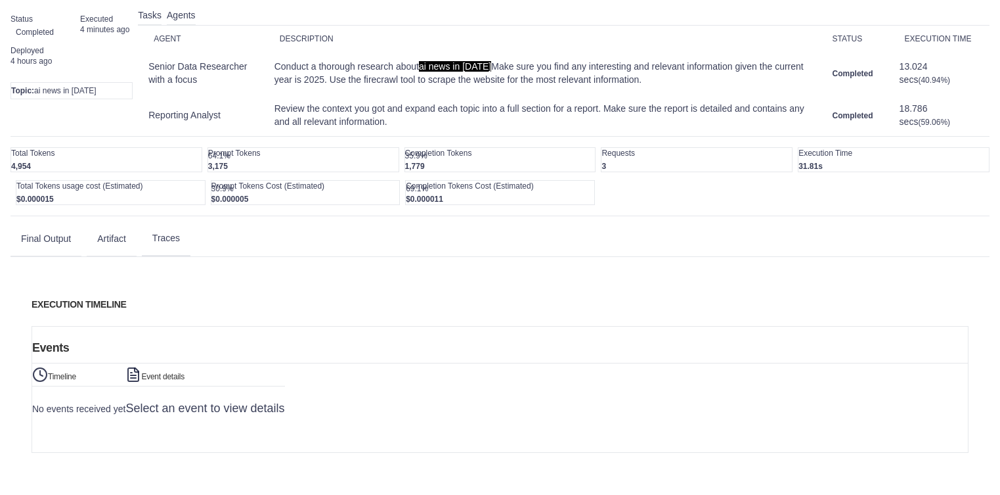
scroll to position [200, 0]
click at [0, 0] on link "Traces" at bounding box center [0, 0] width 0 height 0
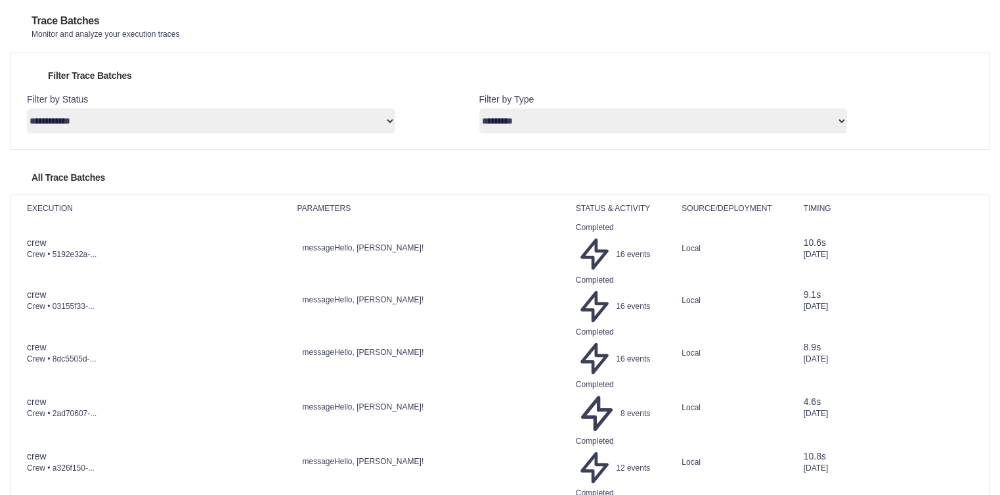
click at [0, 0] on link "Automations" at bounding box center [0, 0] width 0 height 0
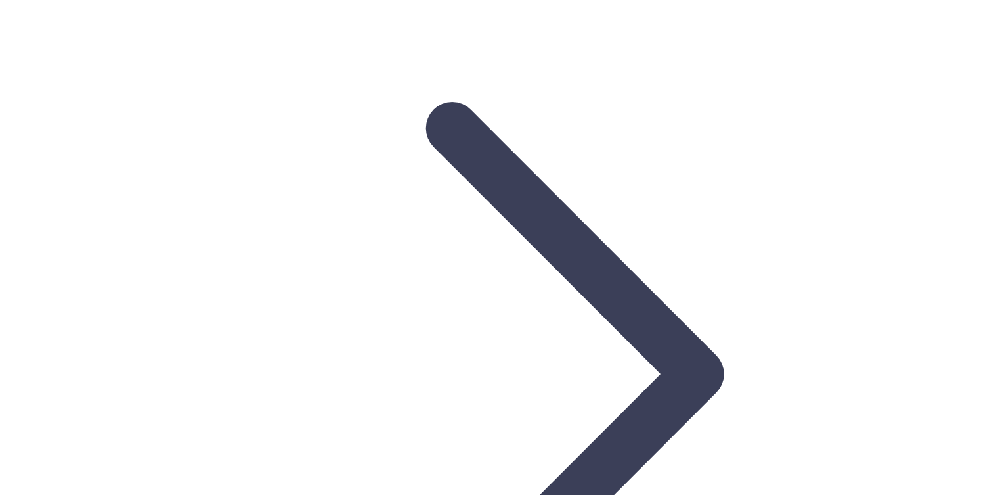
scroll to position [197, 0]
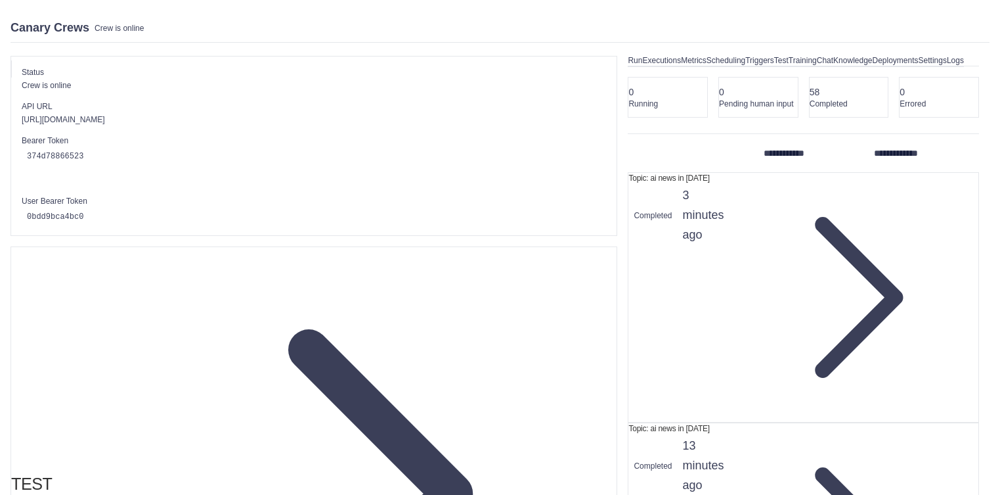
click at [237, 261] on div "Test Endpoints" at bounding box center [314, 493] width 607 height 495
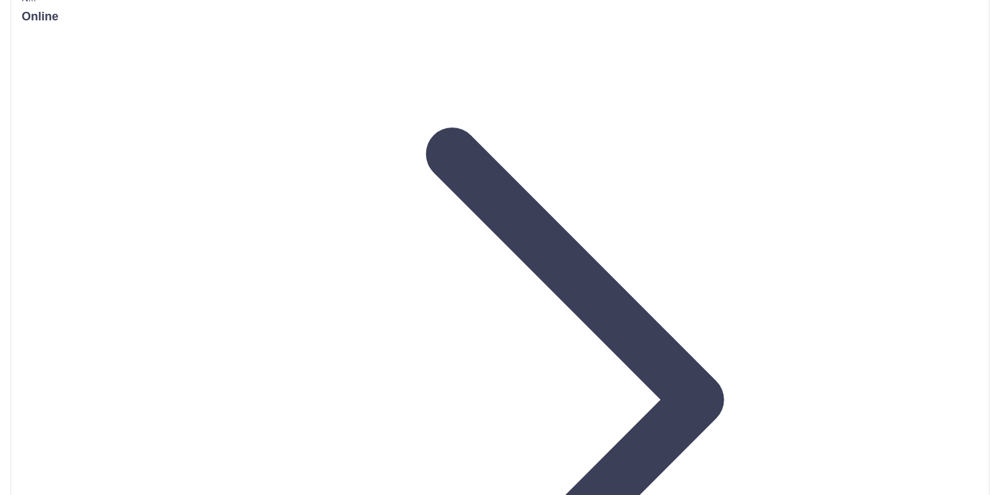
scroll to position [230, 0]
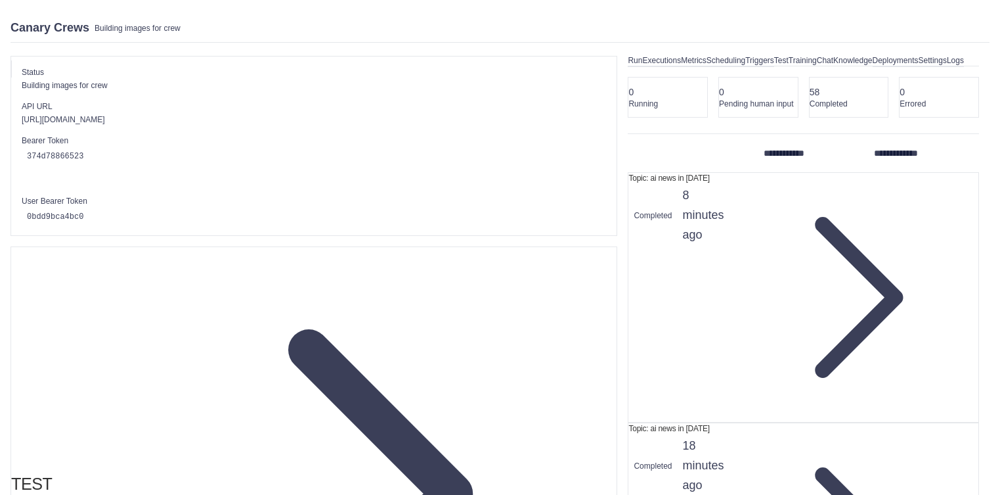
click at [947, 67] on link "Logs" at bounding box center [955, 61] width 17 height 12
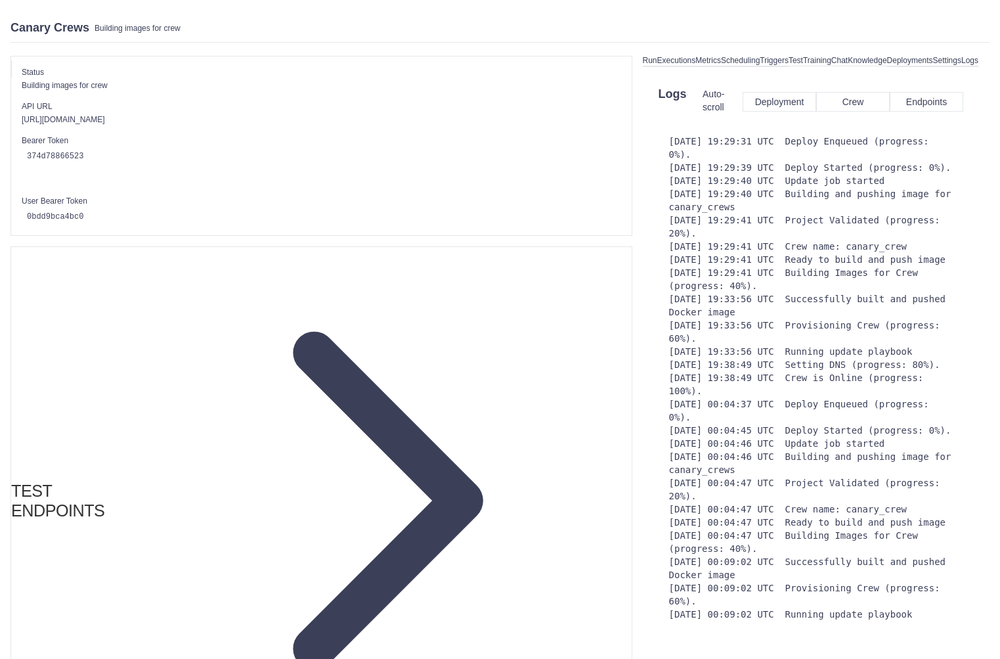
click at [0, 0] on link "Traces" at bounding box center [0, 0] width 0 height 0
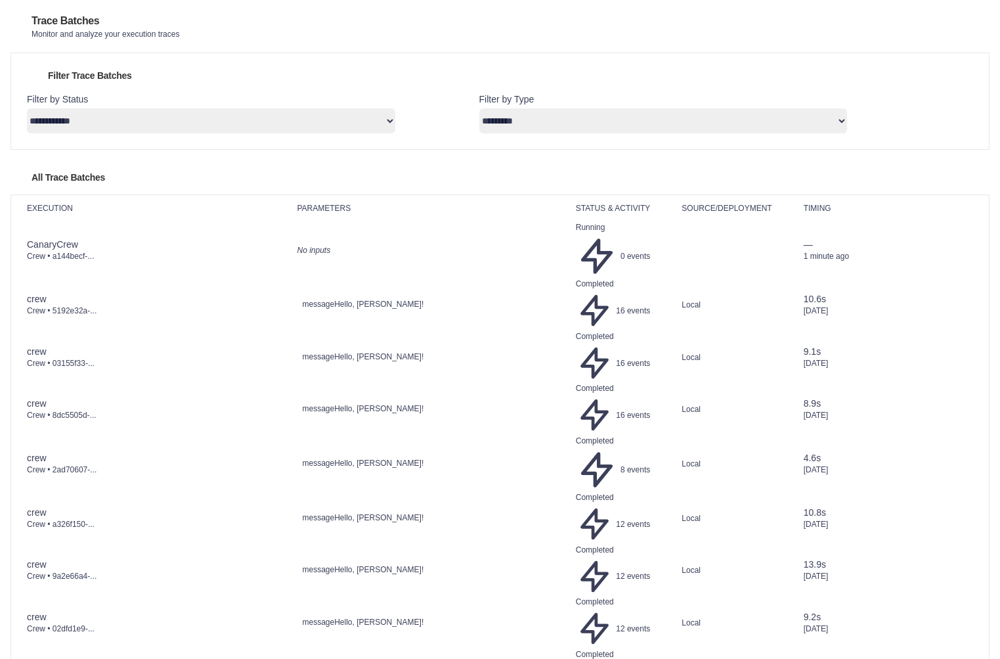
click at [0, 0] on link "Automations" at bounding box center [0, 0] width 0 height 0
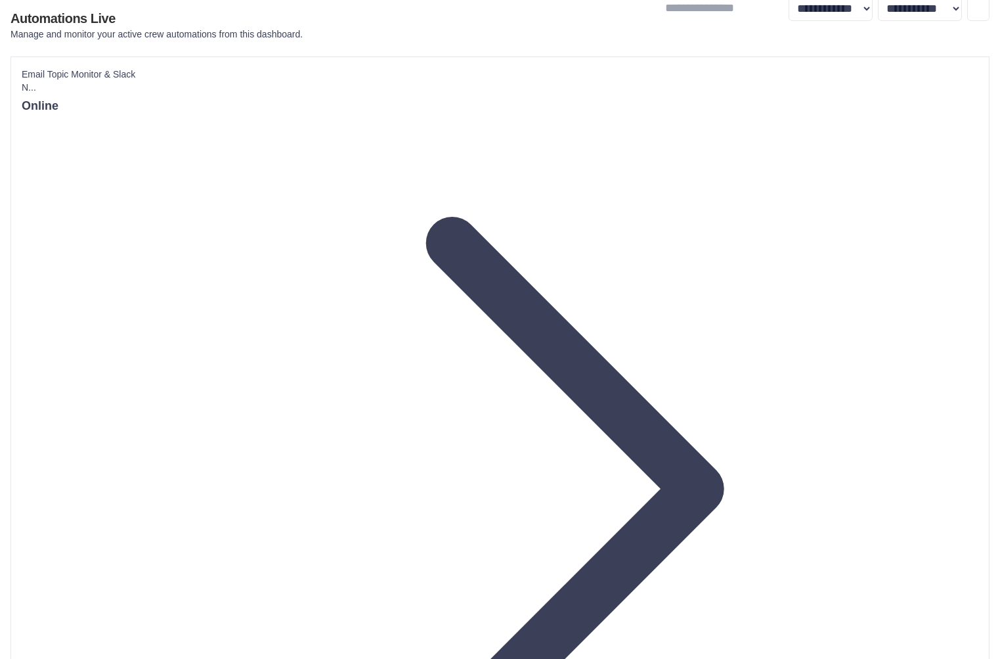
scroll to position [70, 0]
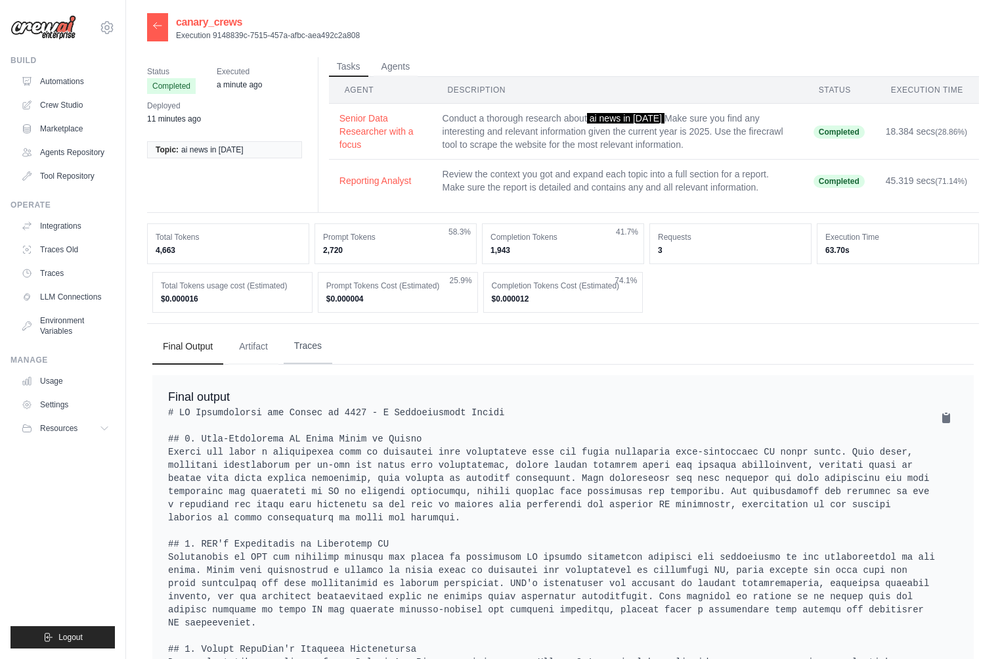
click at [322, 349] on button "Traces" at bounding box center [308, 345] width 49 height 35
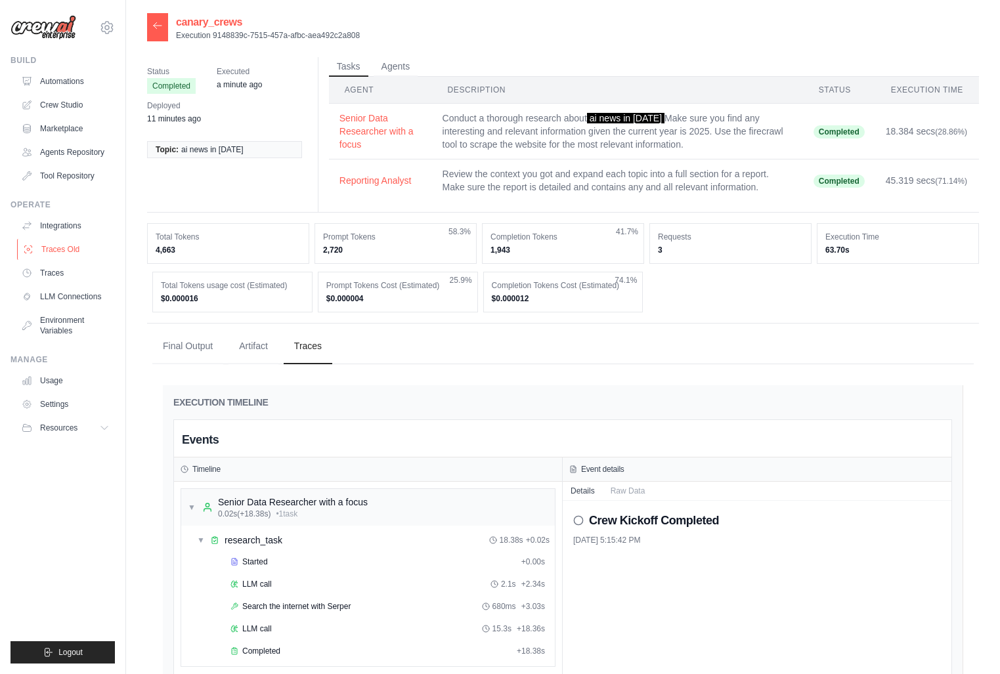
click at [67, 248] on link "Traces Old" at bounding box center [66, 249] width 99 height 21
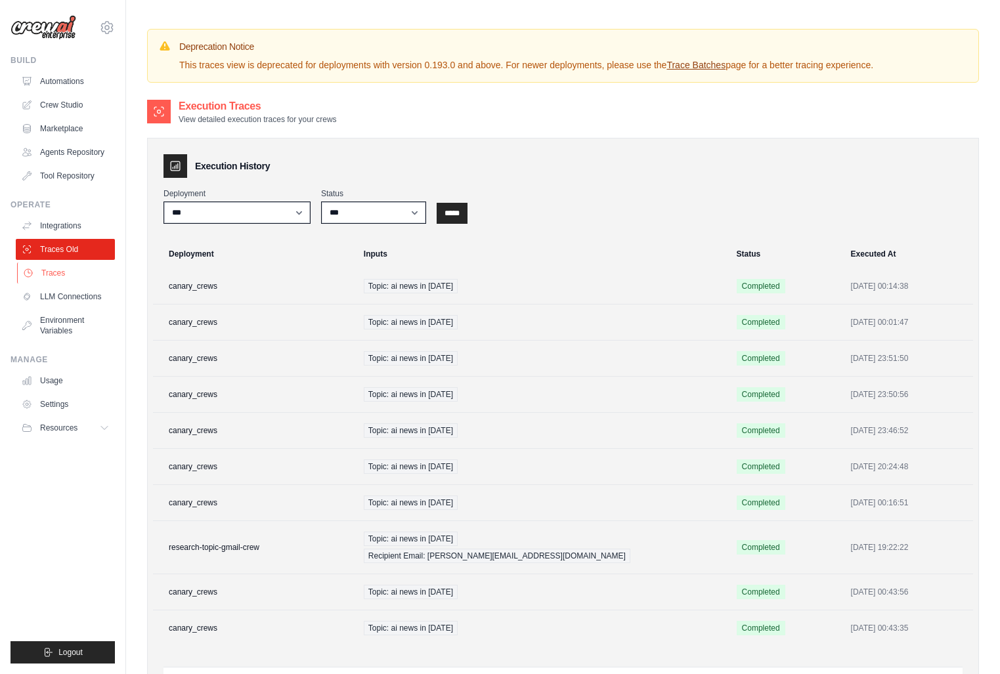
click at [62, 275] on link "Traces" at bounding box center [66, 273] width 99 height 21
